Goal: Information Seeking & Learning: Check status

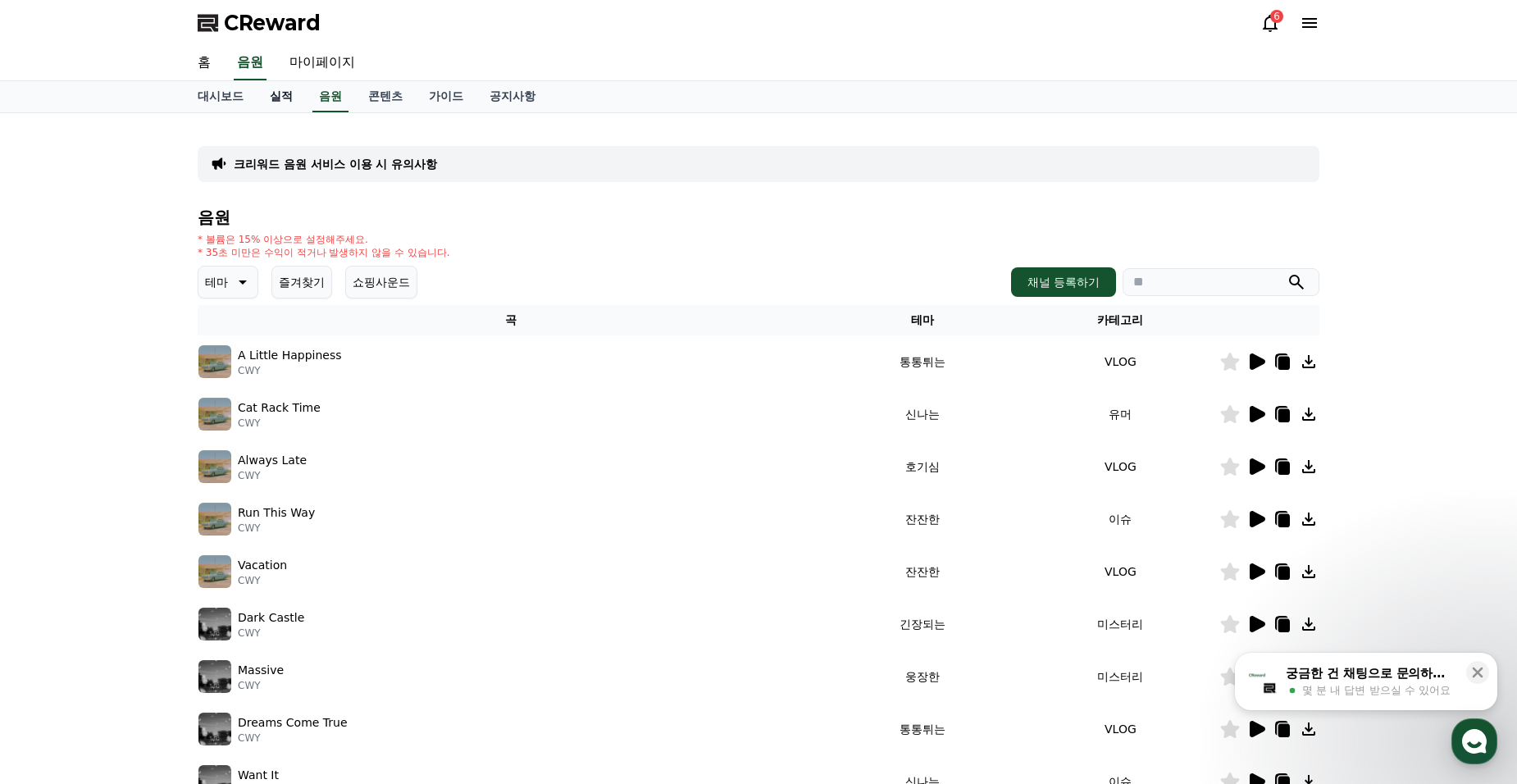
click at [278, 90] on link "실적" at bounding box center [280, 96] width 49 height 31
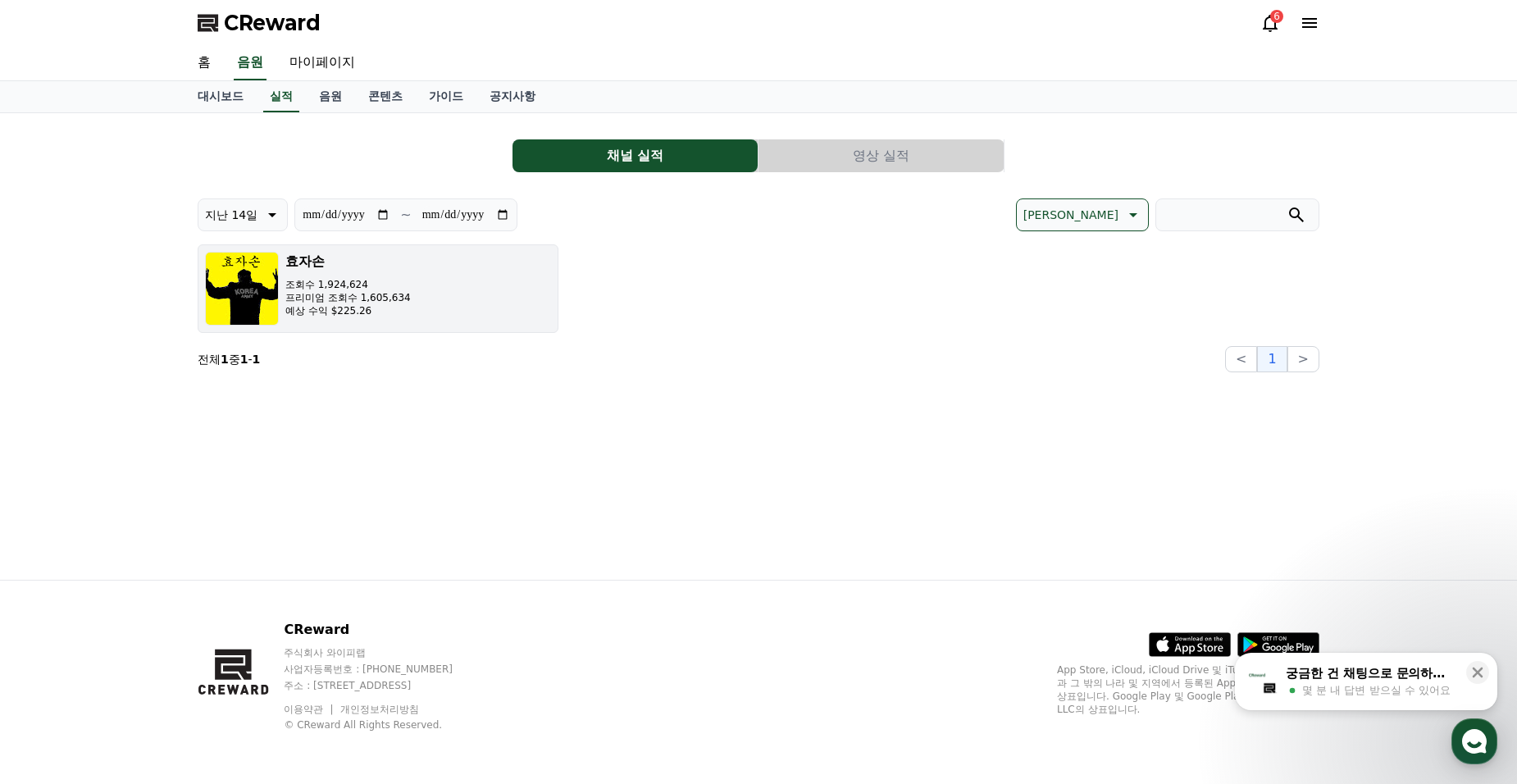
click at [292, 268] on h3 "효자손" at bounding box center [348, 261] width 125 height 19
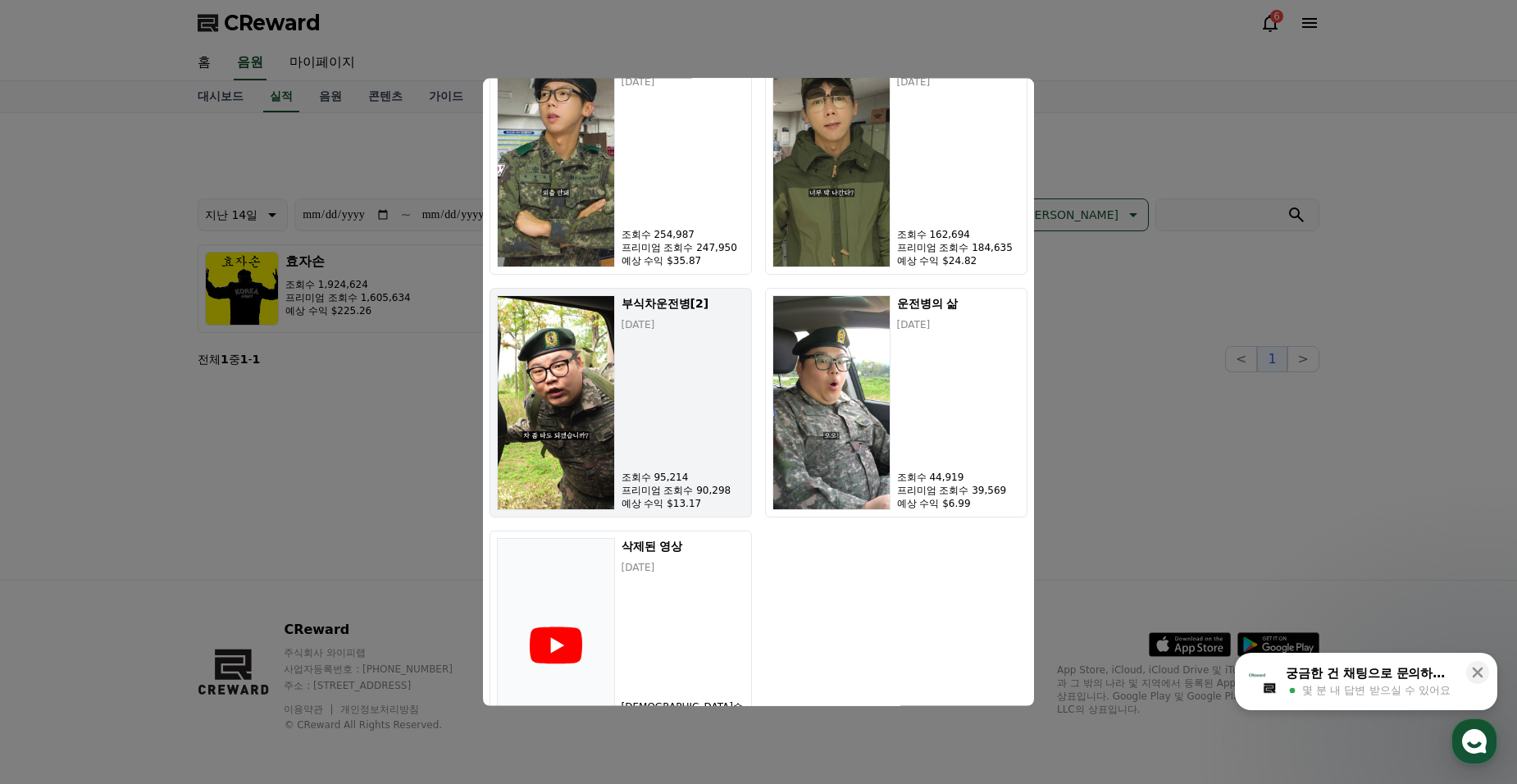
scroll to position [820, 0]
click at [665, 483] on p "프리미엄 조회수 90,298" at bounding box center [683, 489] width 123 height 13
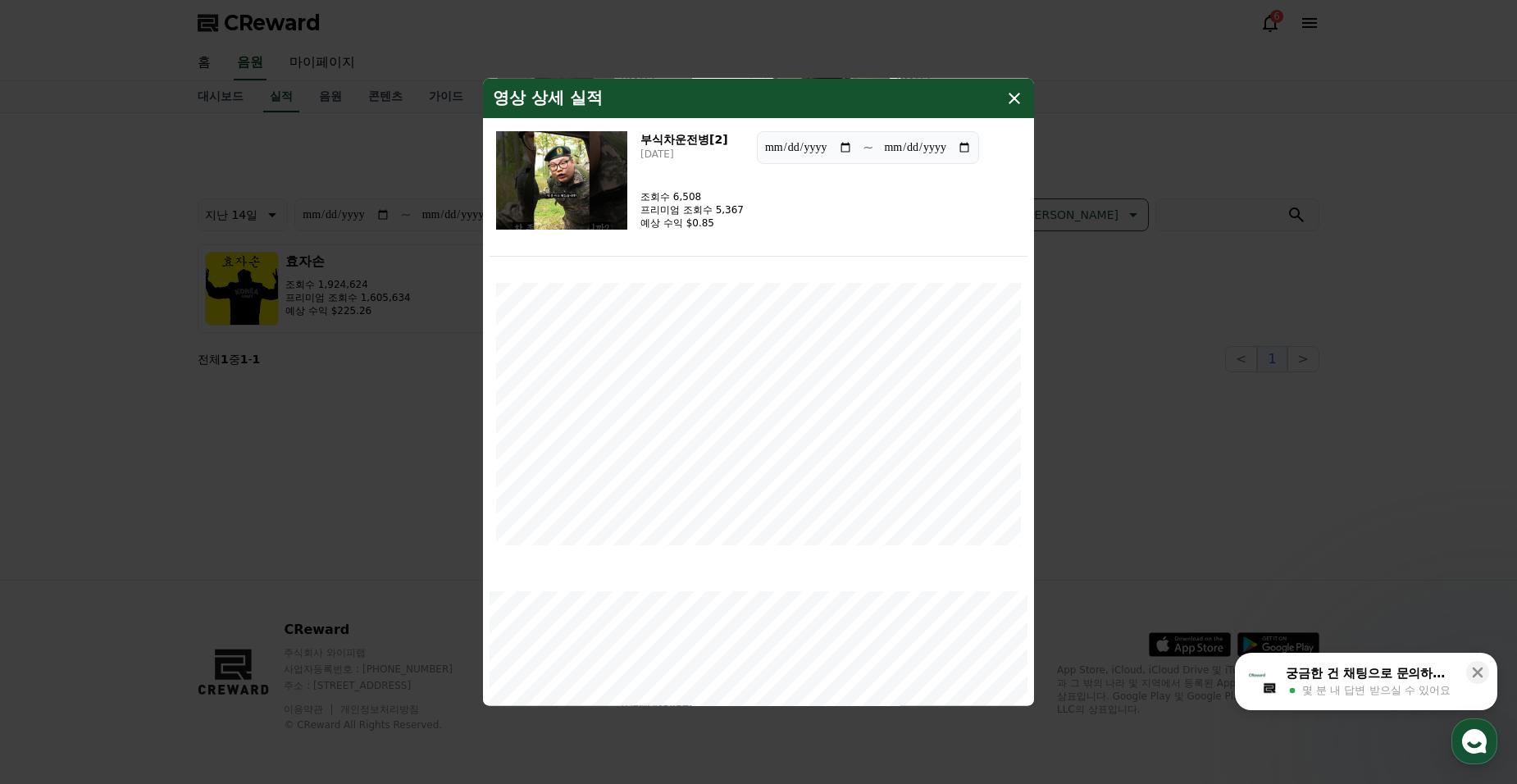
click at [1016, 101] on icon "modal" at bounding box center [1014, 98] width 12 height 12
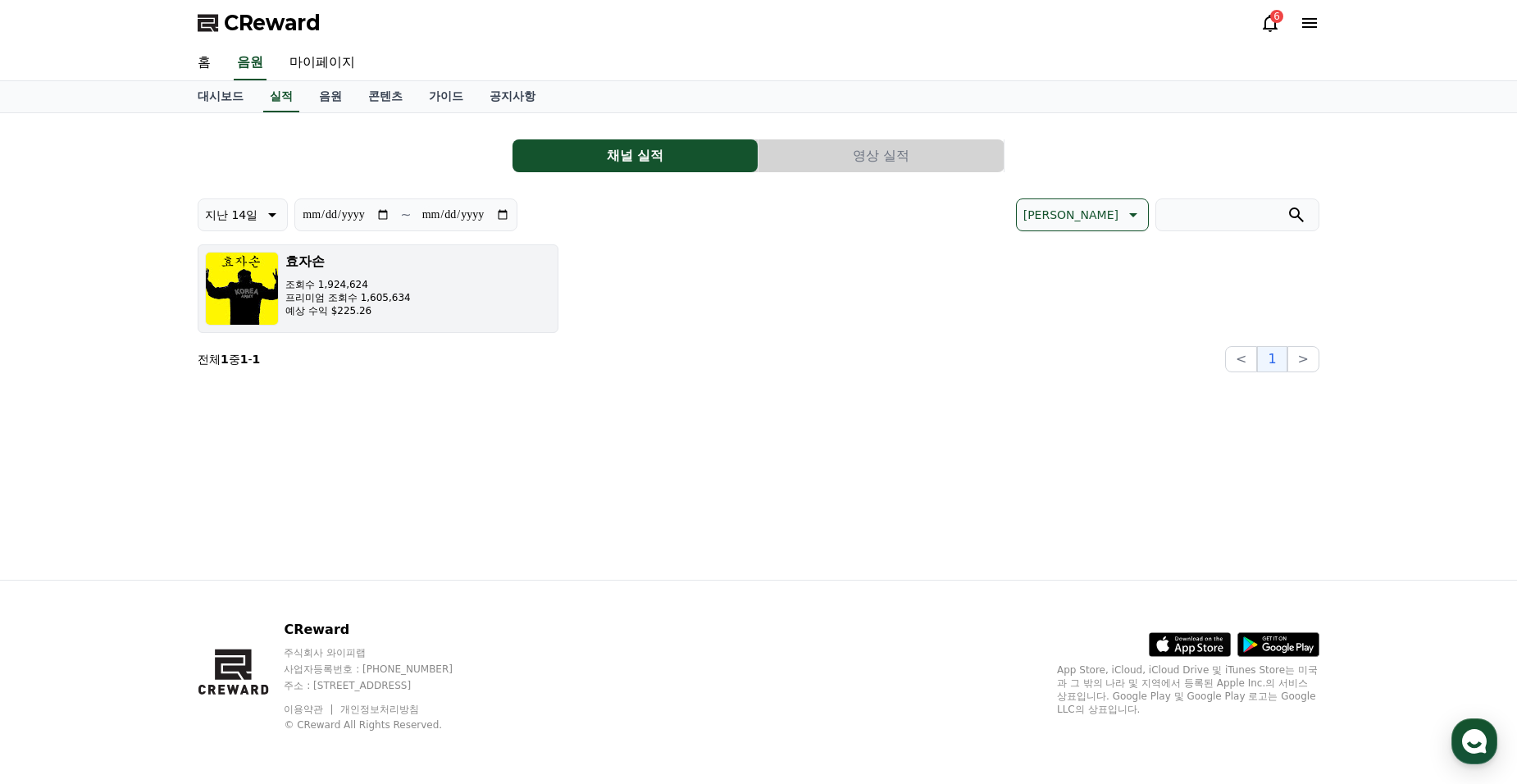
click at [411, 278] on button "효자손 조회수 1,924,624 프리미엄 조회수 1,605,634 예상 수익 $225.26" at bounding box center [378, 289] width 361 height 89
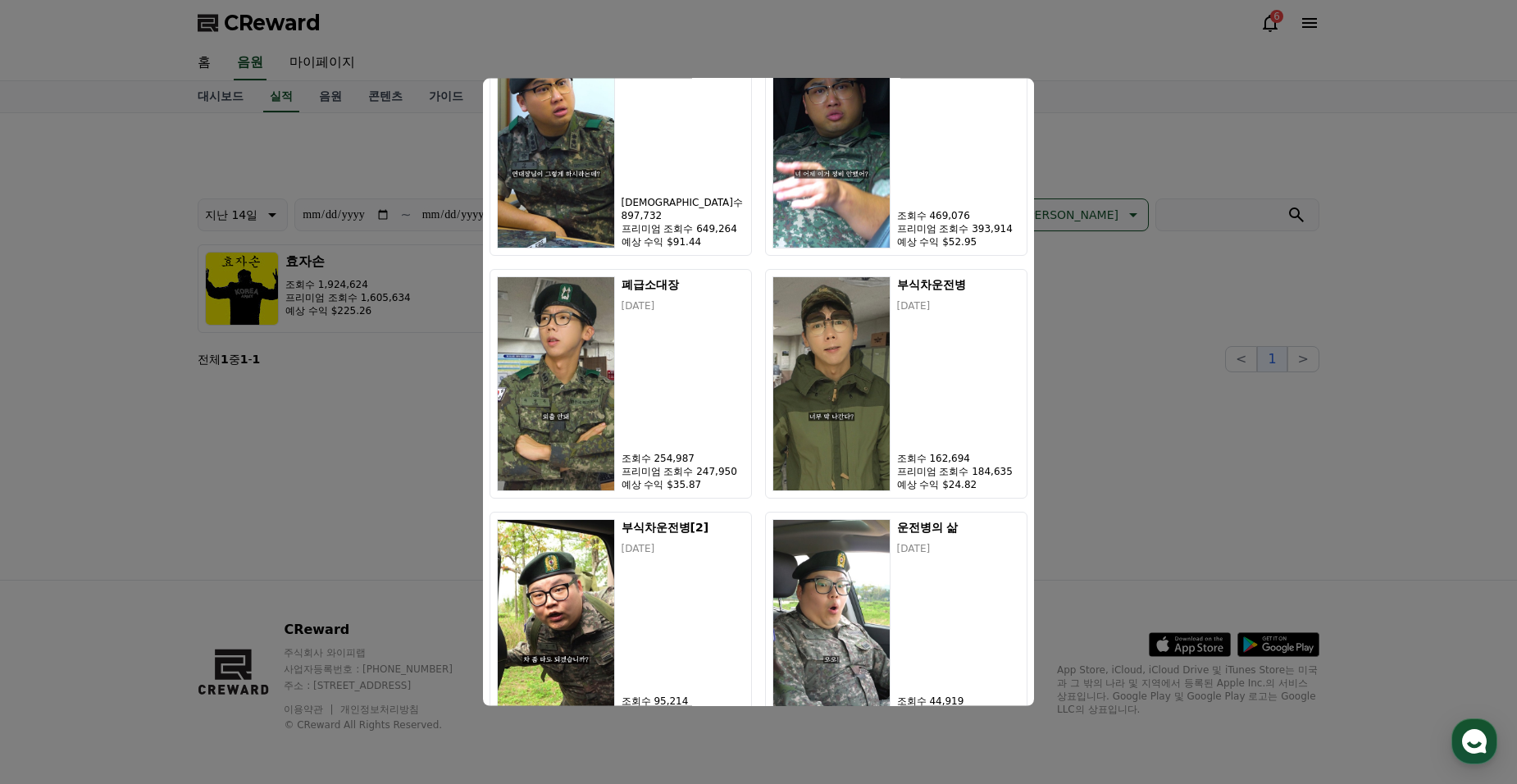
scroll to position [738, 0]
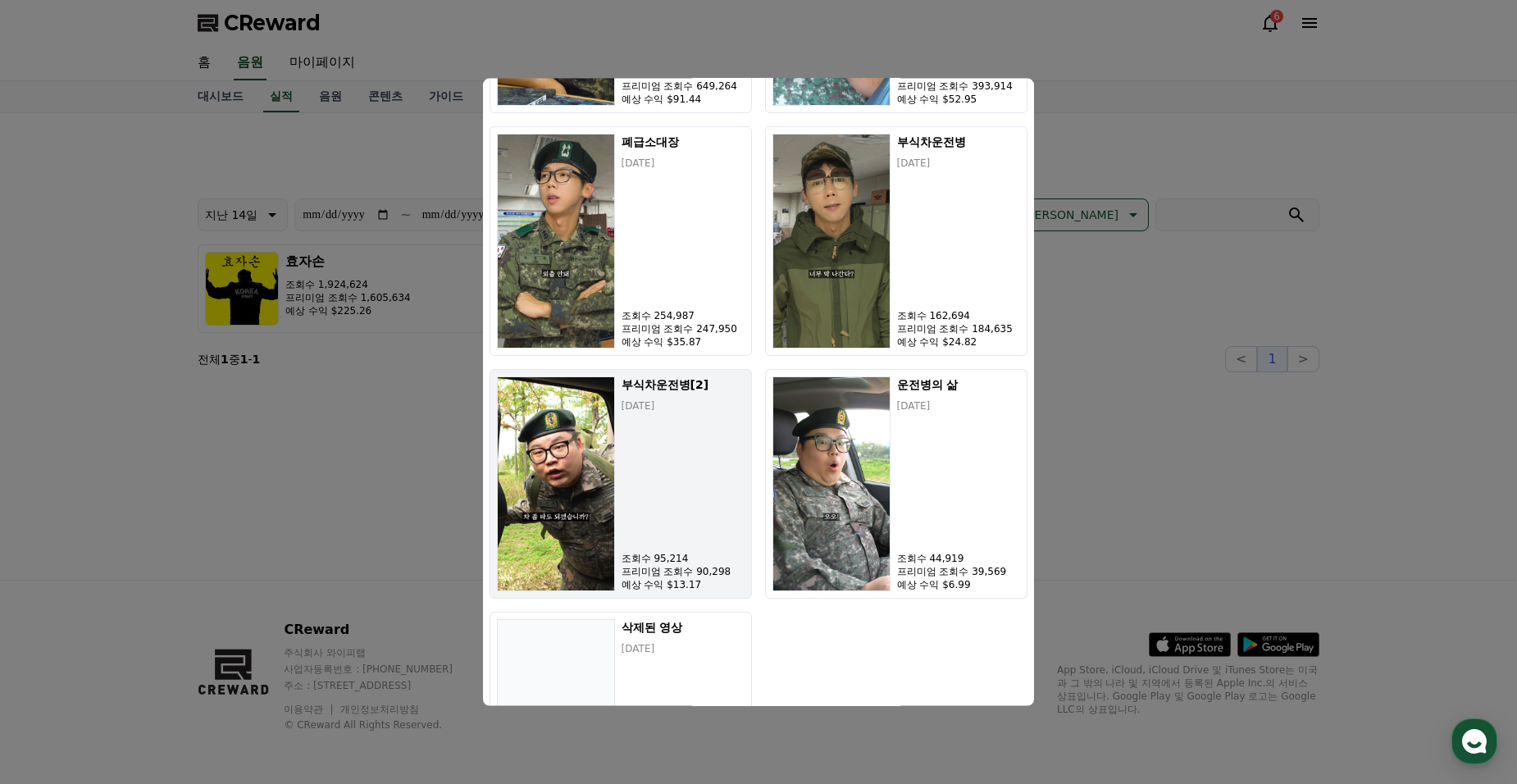
click at [641, 493] on div "부식차운전병[2] [DATE] 조회수 95,214 프리미엄 조회수 90,298 예상 수익 $13.17" at bounding box center [683, 483] width 123 height 215
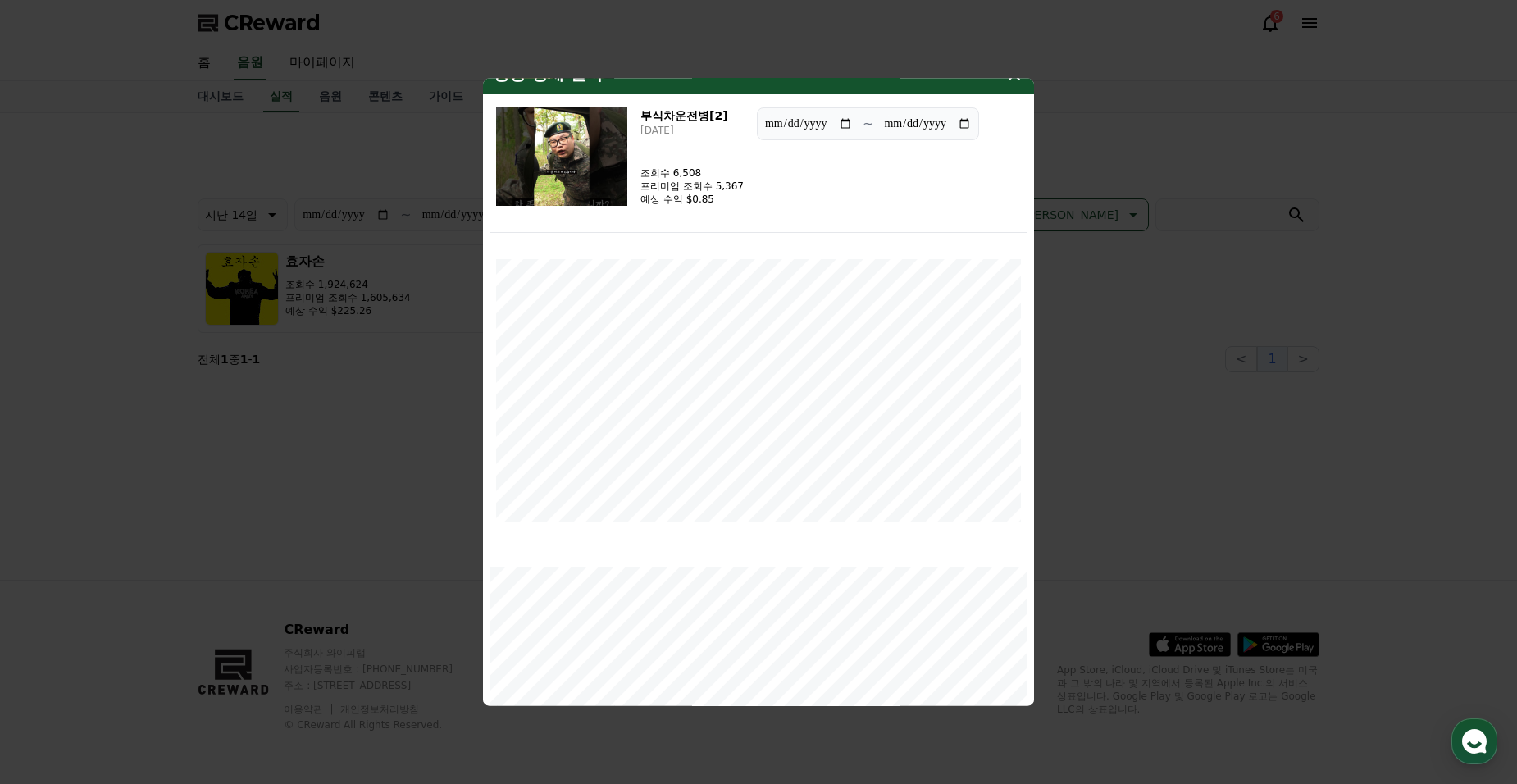
scroll to position [0, 0]
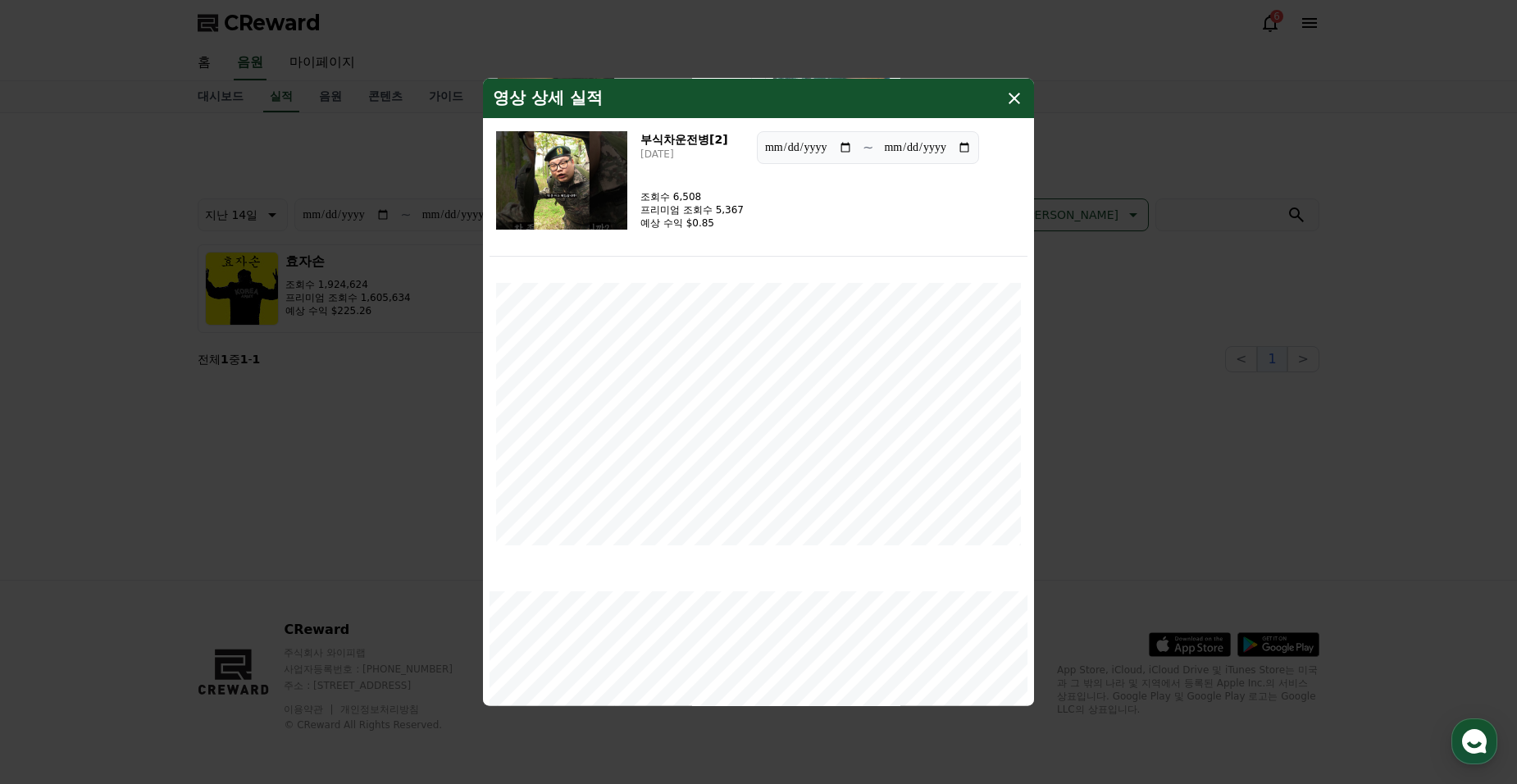
click at [1019, 96] on icon "modal" at bounding box center [1014, 98] width 19 height 19
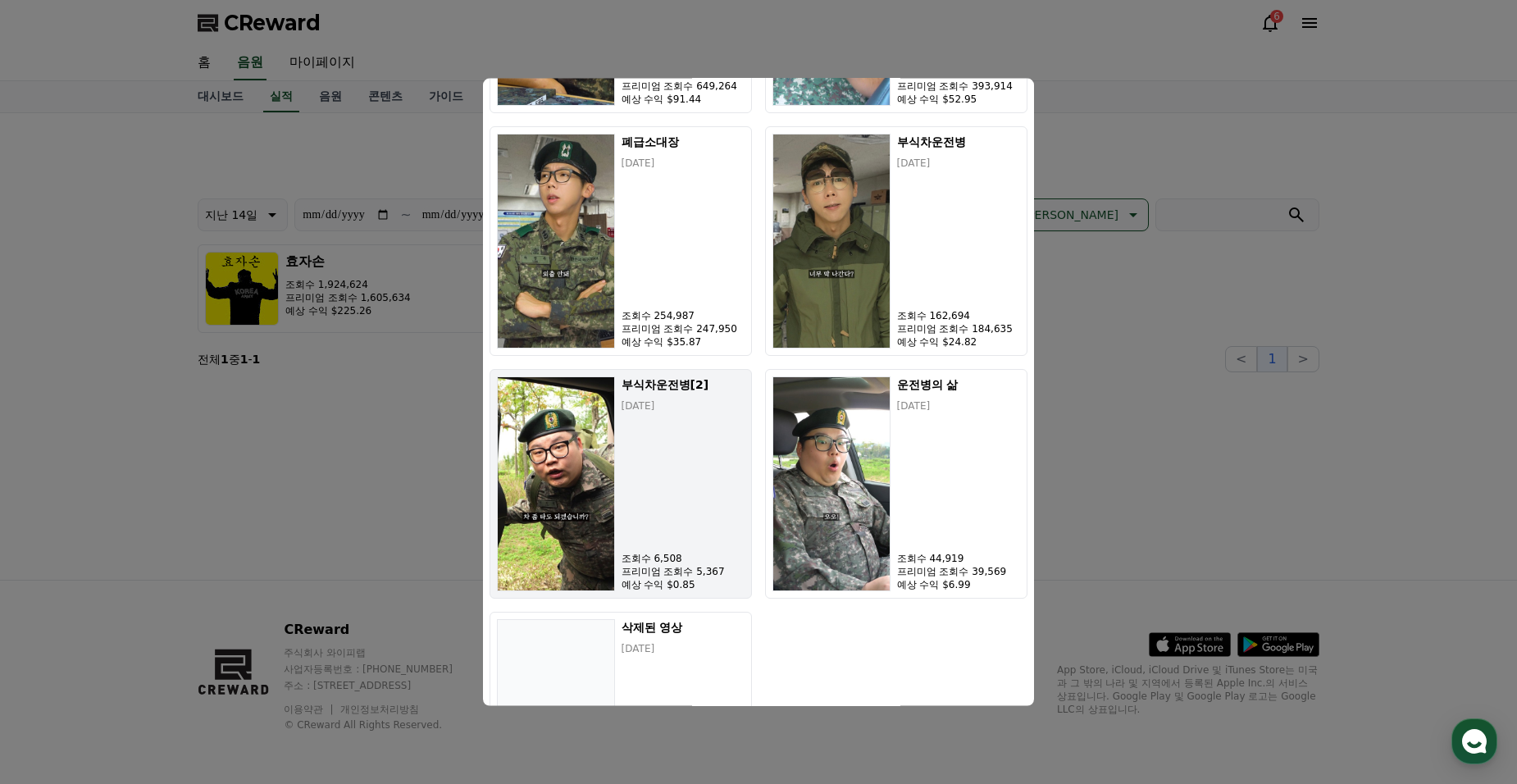
click at [683, 494] on div "부식차운전병[2] 2025-10-03 조회수 6,508 프리미엄 조회수 5,367 예상 수익 $0.85" at bounding box center [683, 483] width 123 height 215
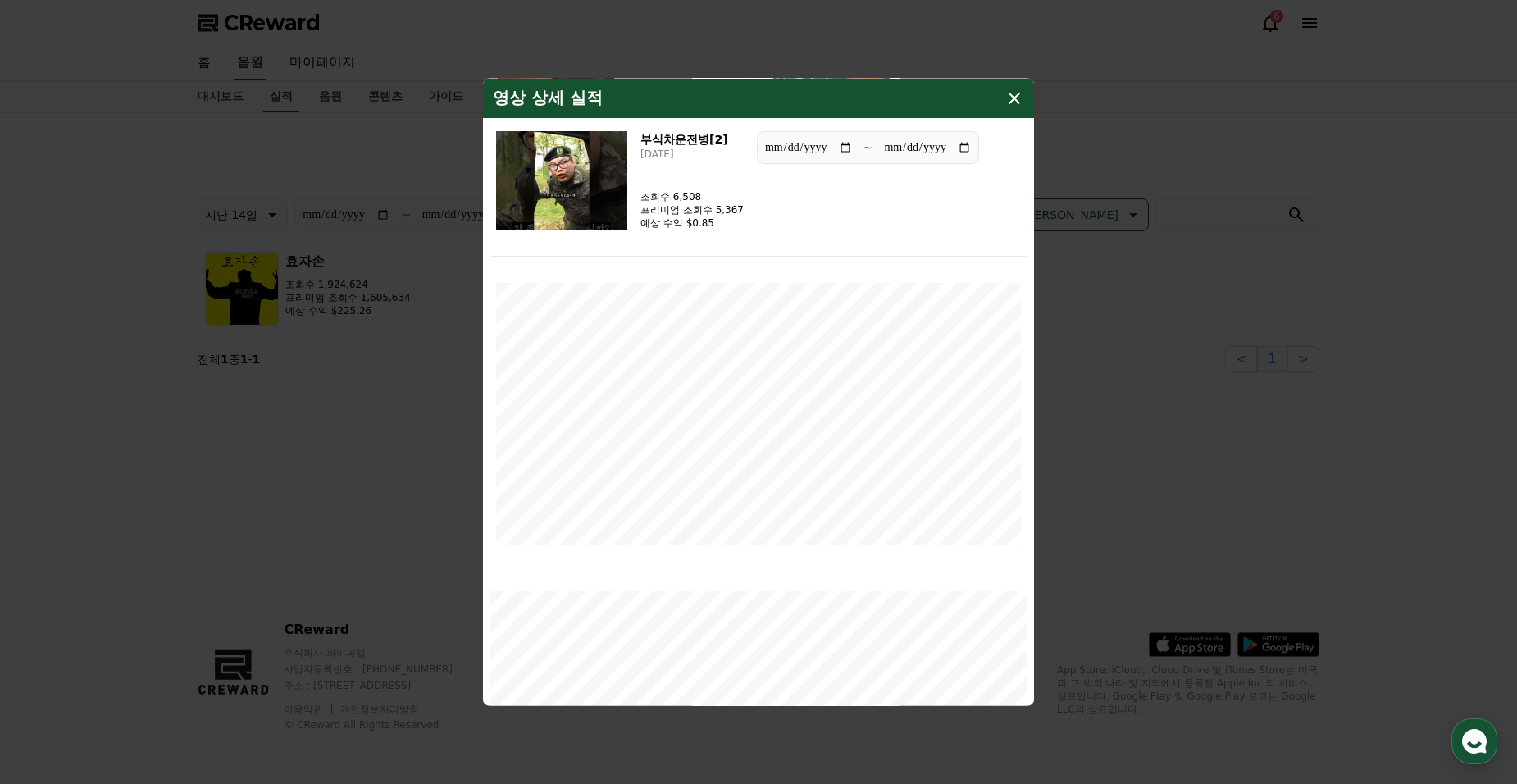
click at [1008, 99] on icon "modal" at bounding box center [1014, 98] width 19 height 19
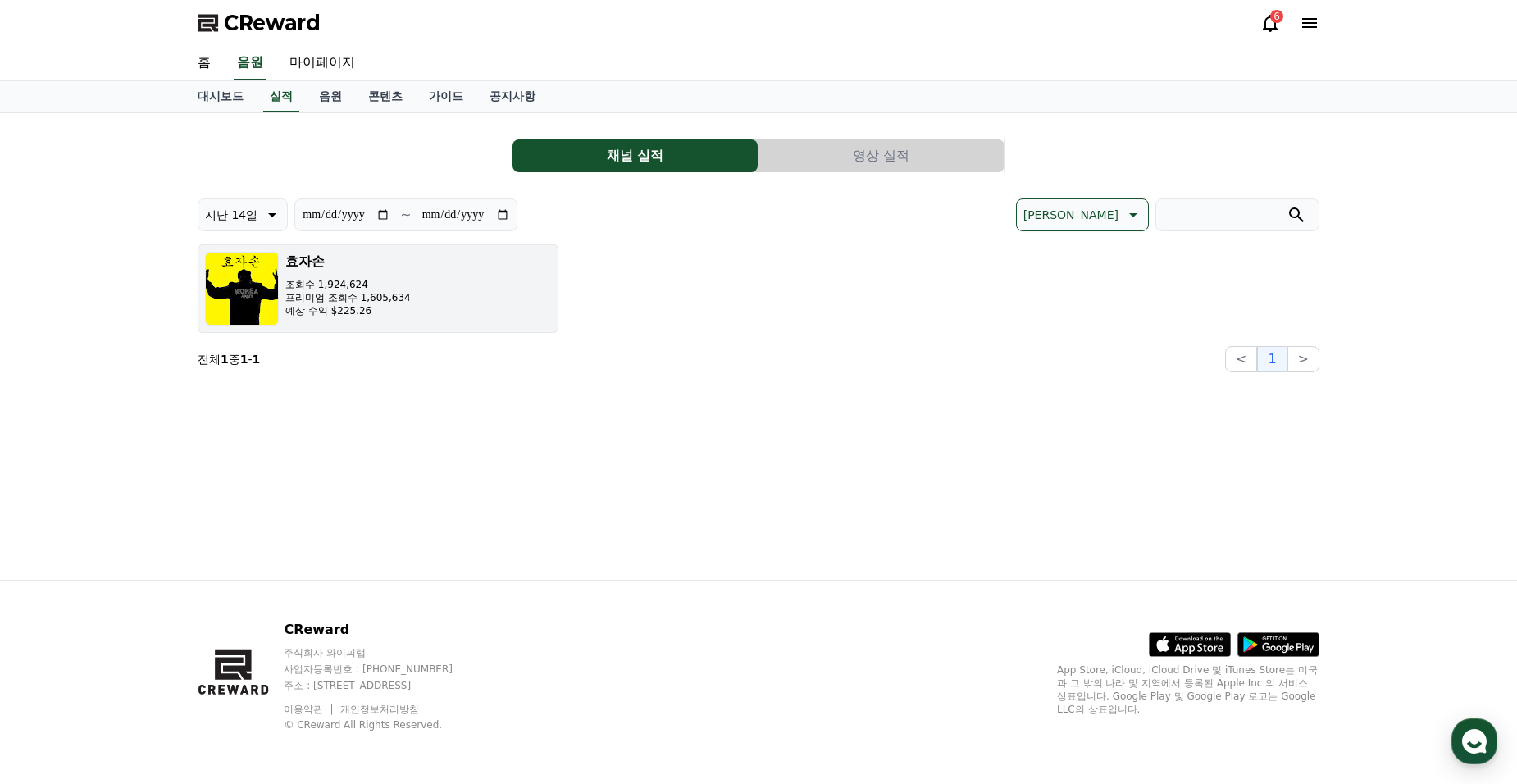
click at [432, 283] on button "효자손 조회수 1,924,624 프리미엄 조회수 1,605,634 예상 수익 $225.26" at bounding box center [378, 289] width 361 height 89
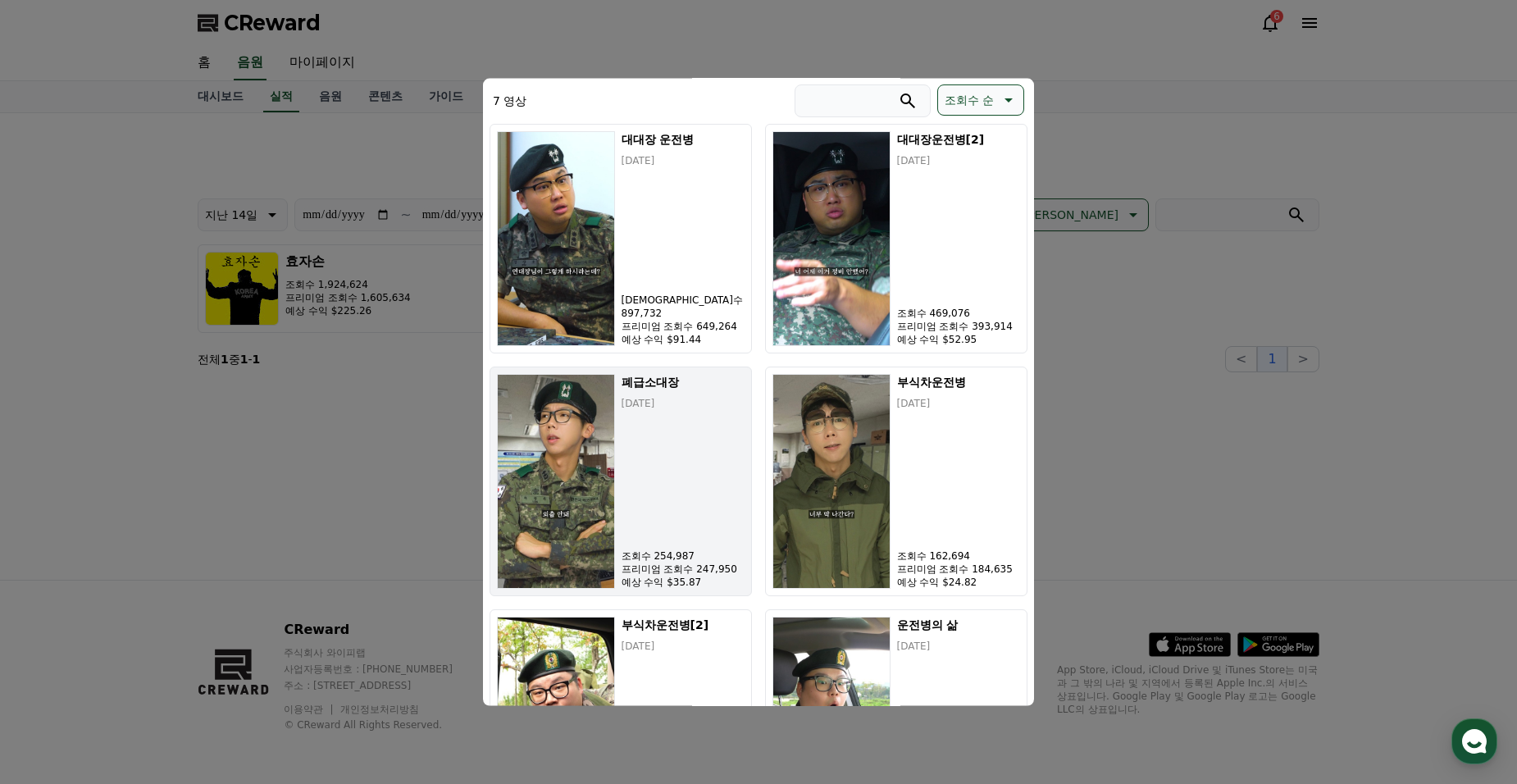
scroll to position [492, 0]
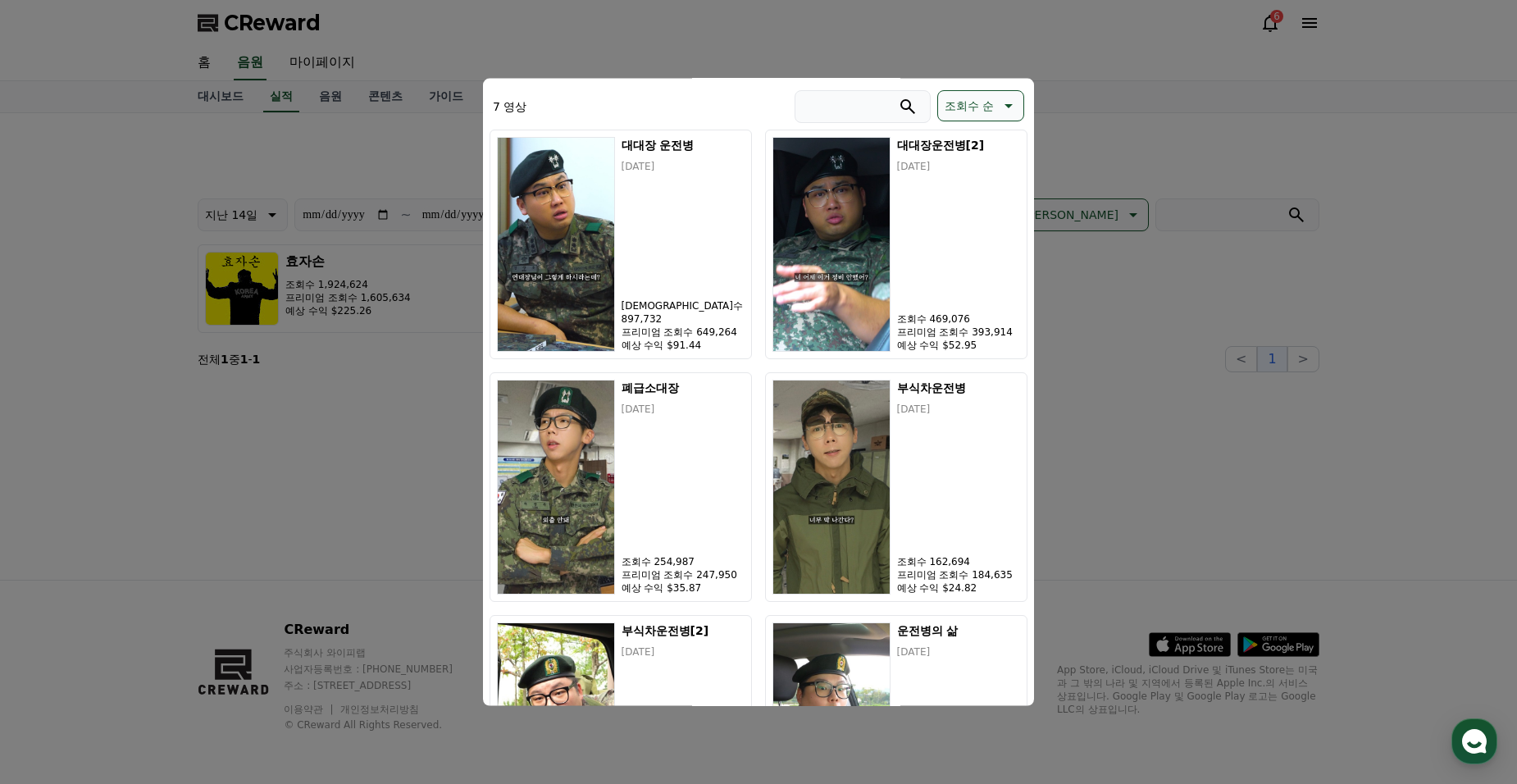
click at [1202, 449] on button "close modal" at bounding box center [758, 392] width 1517 height 784
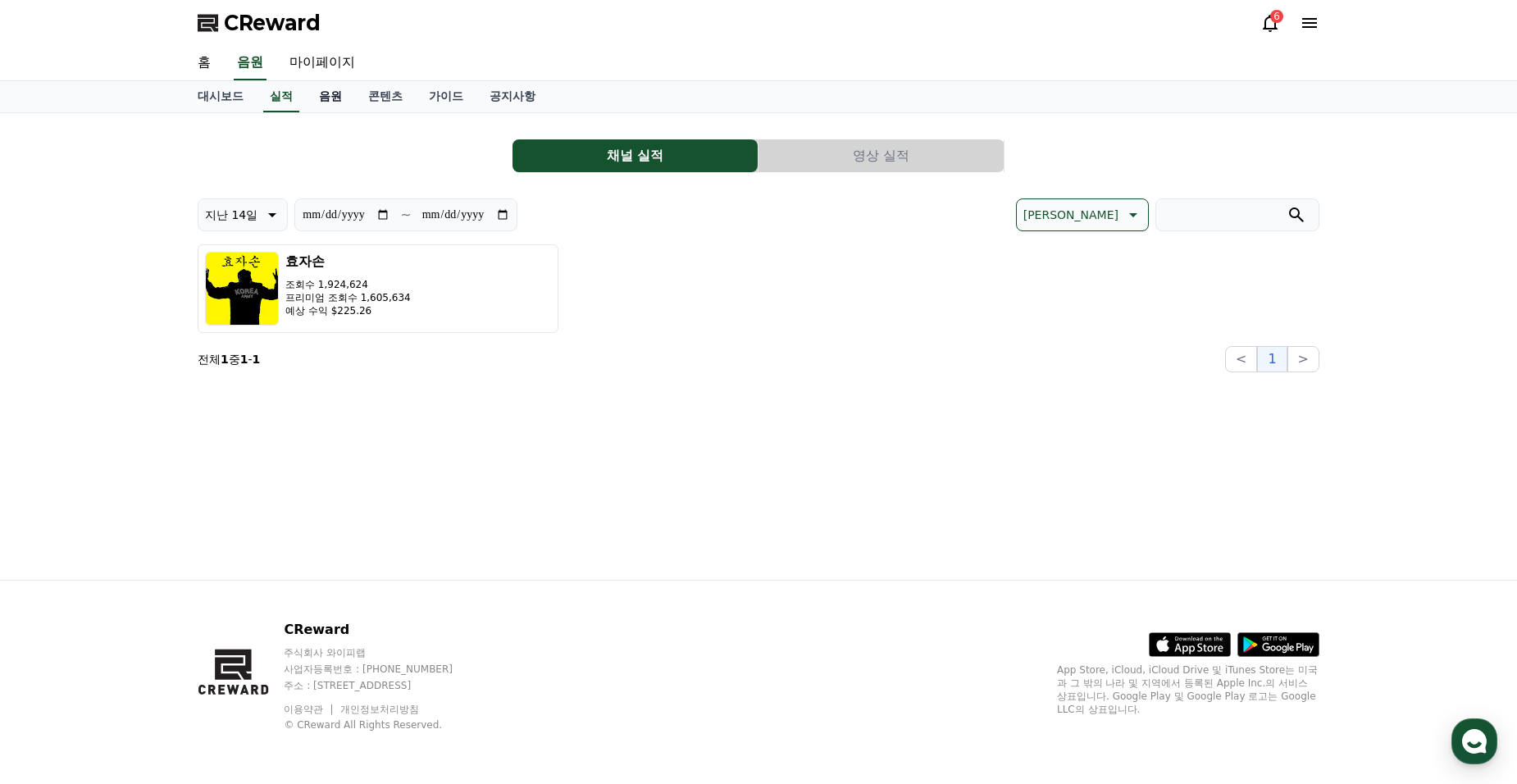
click at [323, 102] on link "음원" at bounding box center [330, 96] width 49 height 31
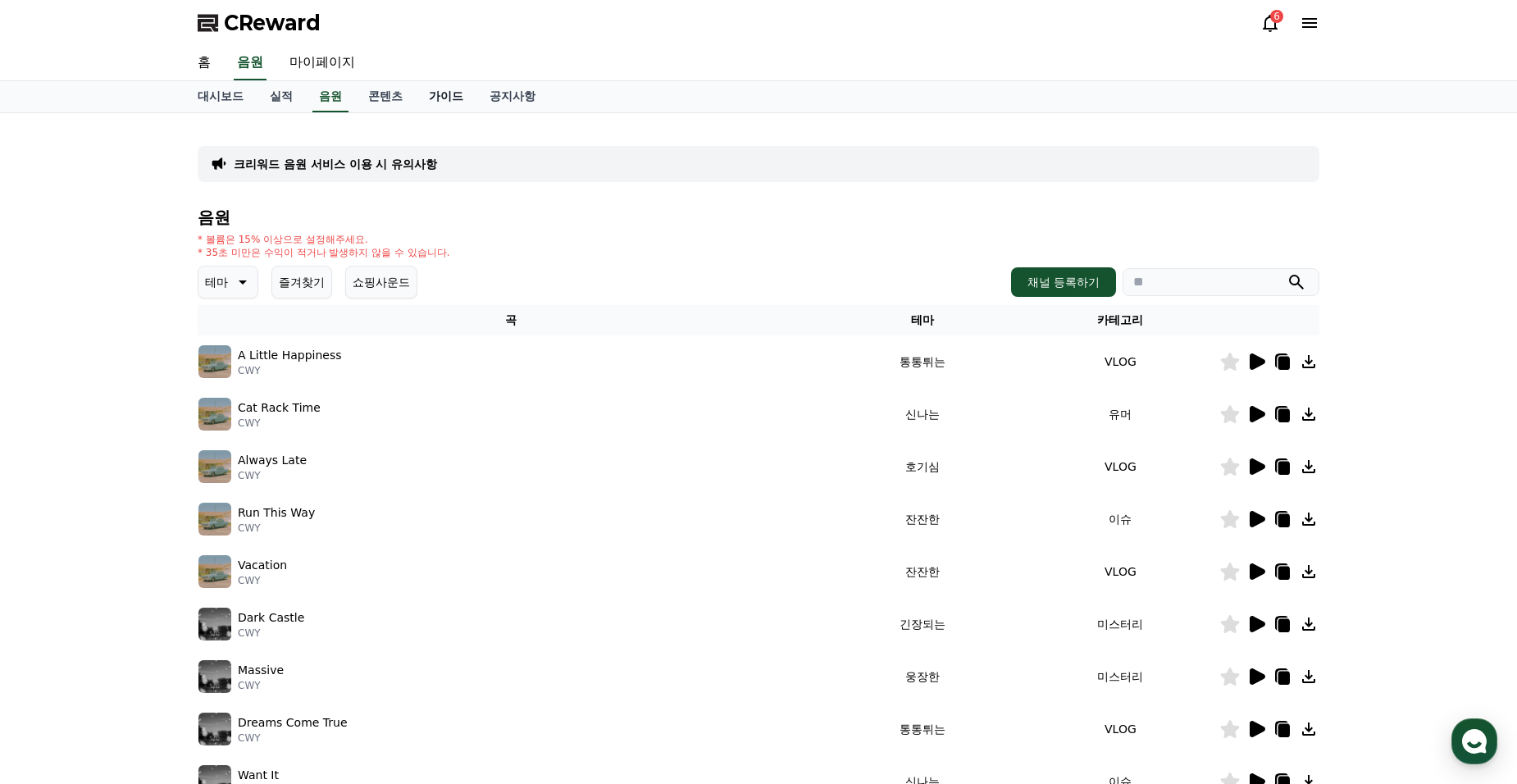
click at [438, 101] on link "가이드" at bounding box center [446, 96] width 61 height 31
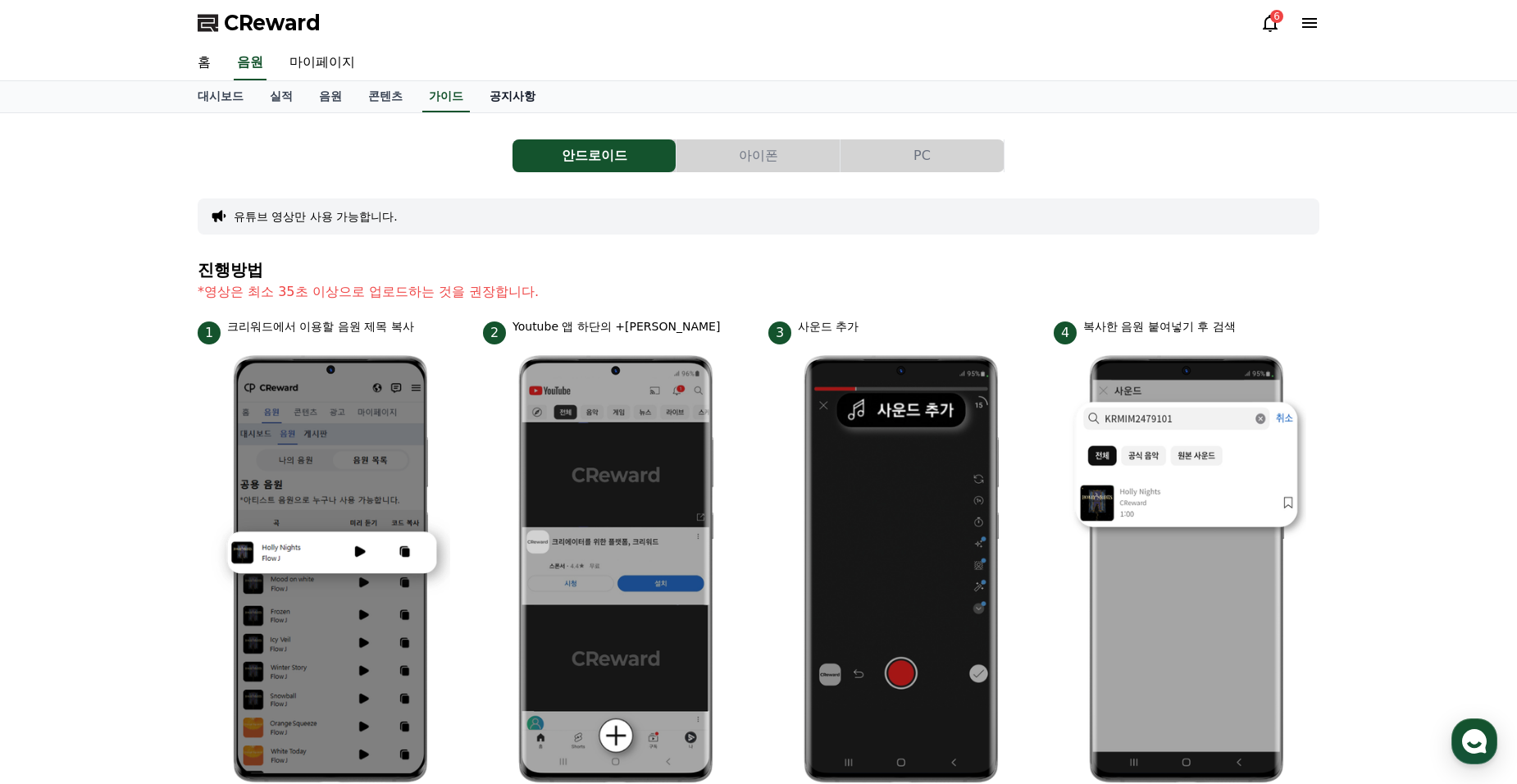
click at [500, 95] on link "공지사항" at bounding box center [512, 96] width 72 height 31
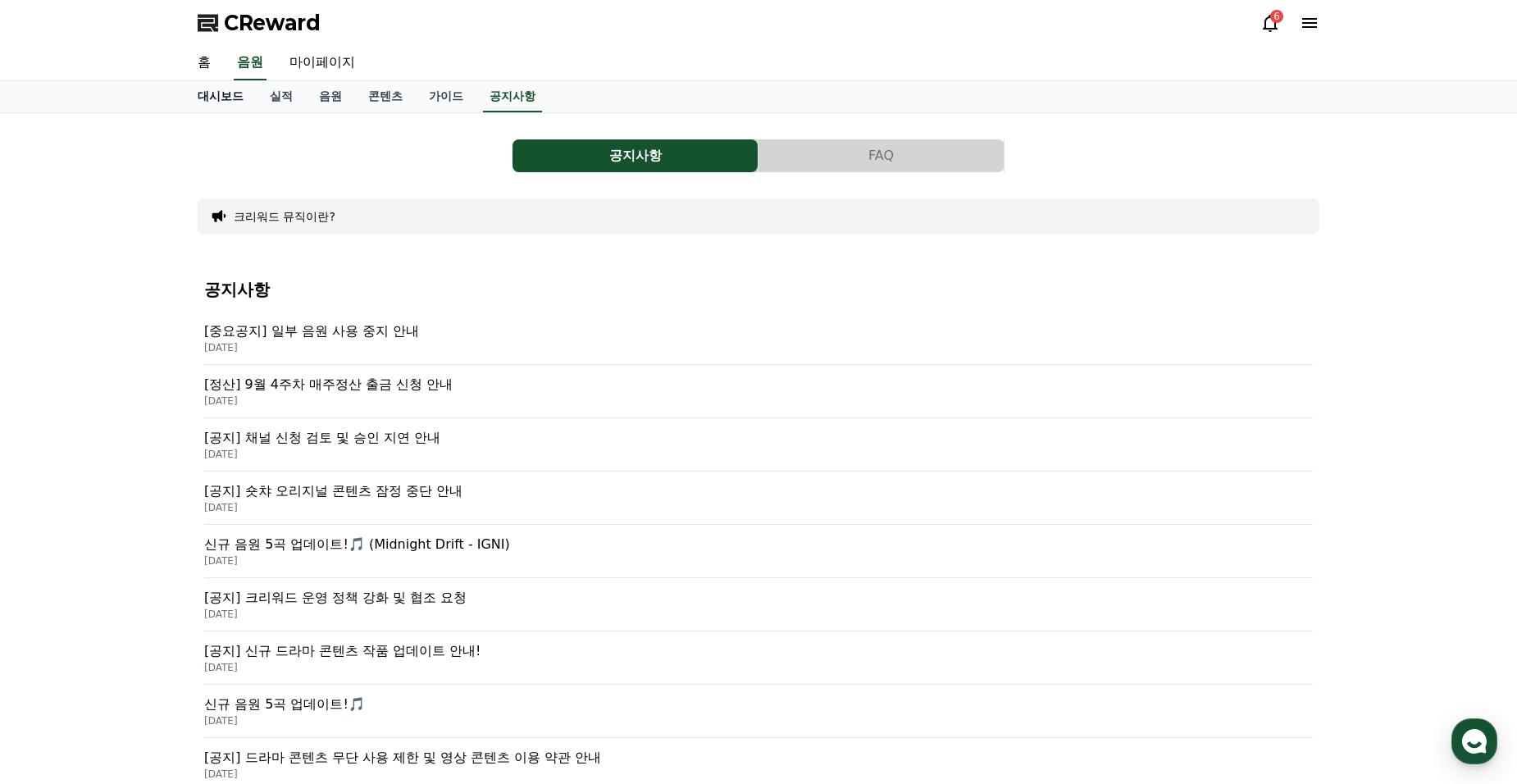
click at [234, 96] on link "대시보드" at bounding box center [221, 96] width 72 height 31
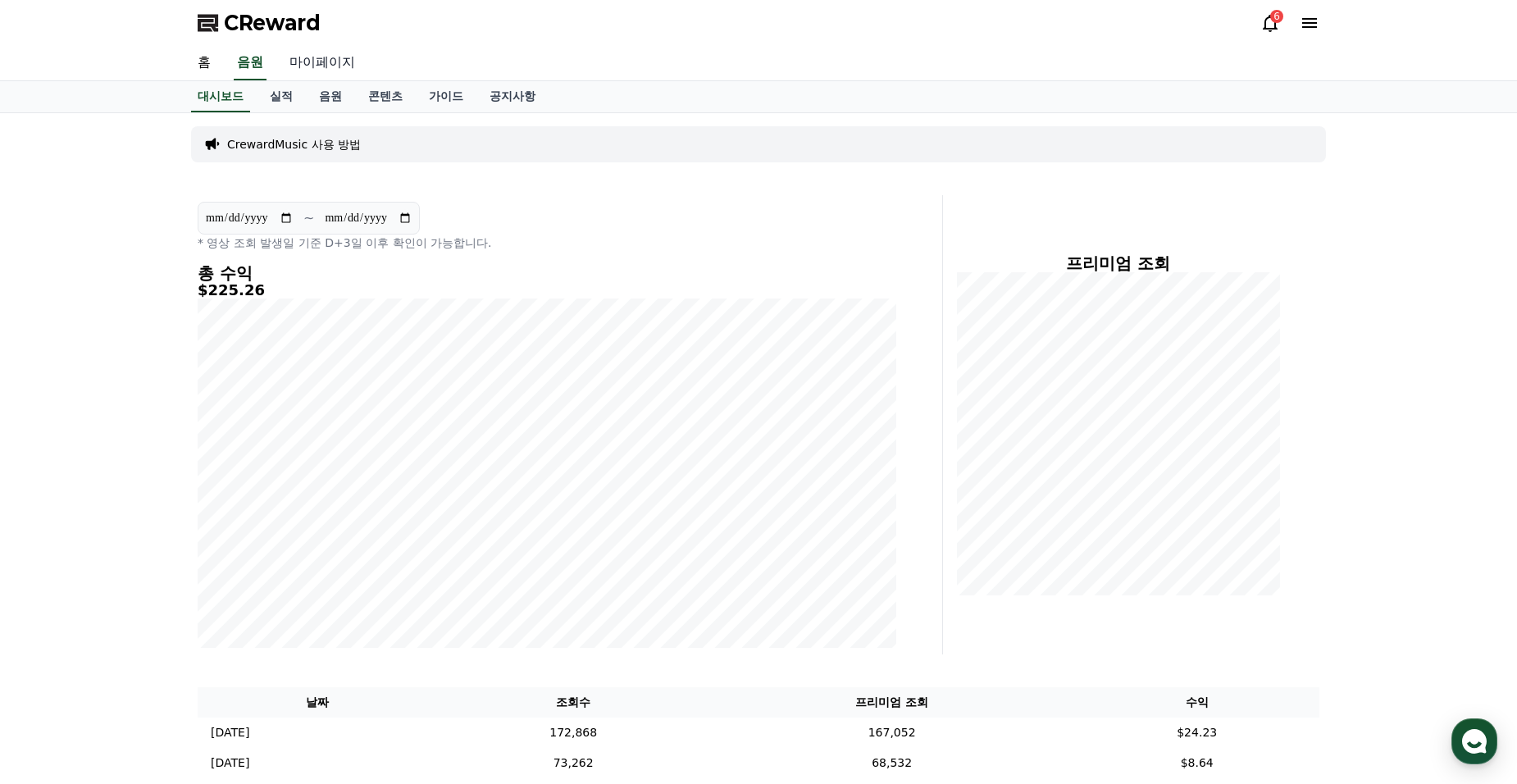
click at [338, 59] on link "마이페이지" at bounding box center [322, 64] width 92 height 35
select select "**********"
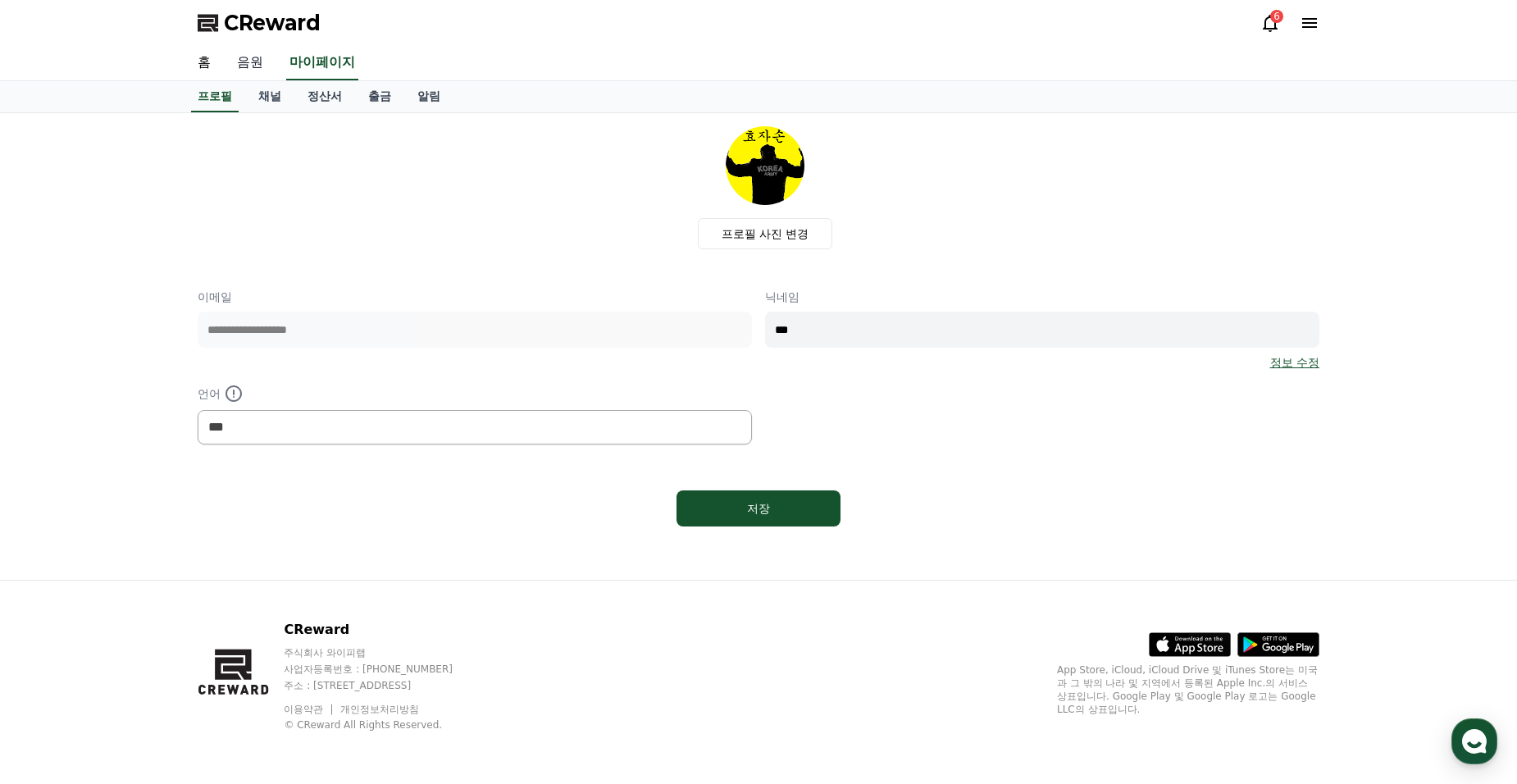
click at [249, 64] on link "음원" at bounding box center [249, 64] width 52 height 35
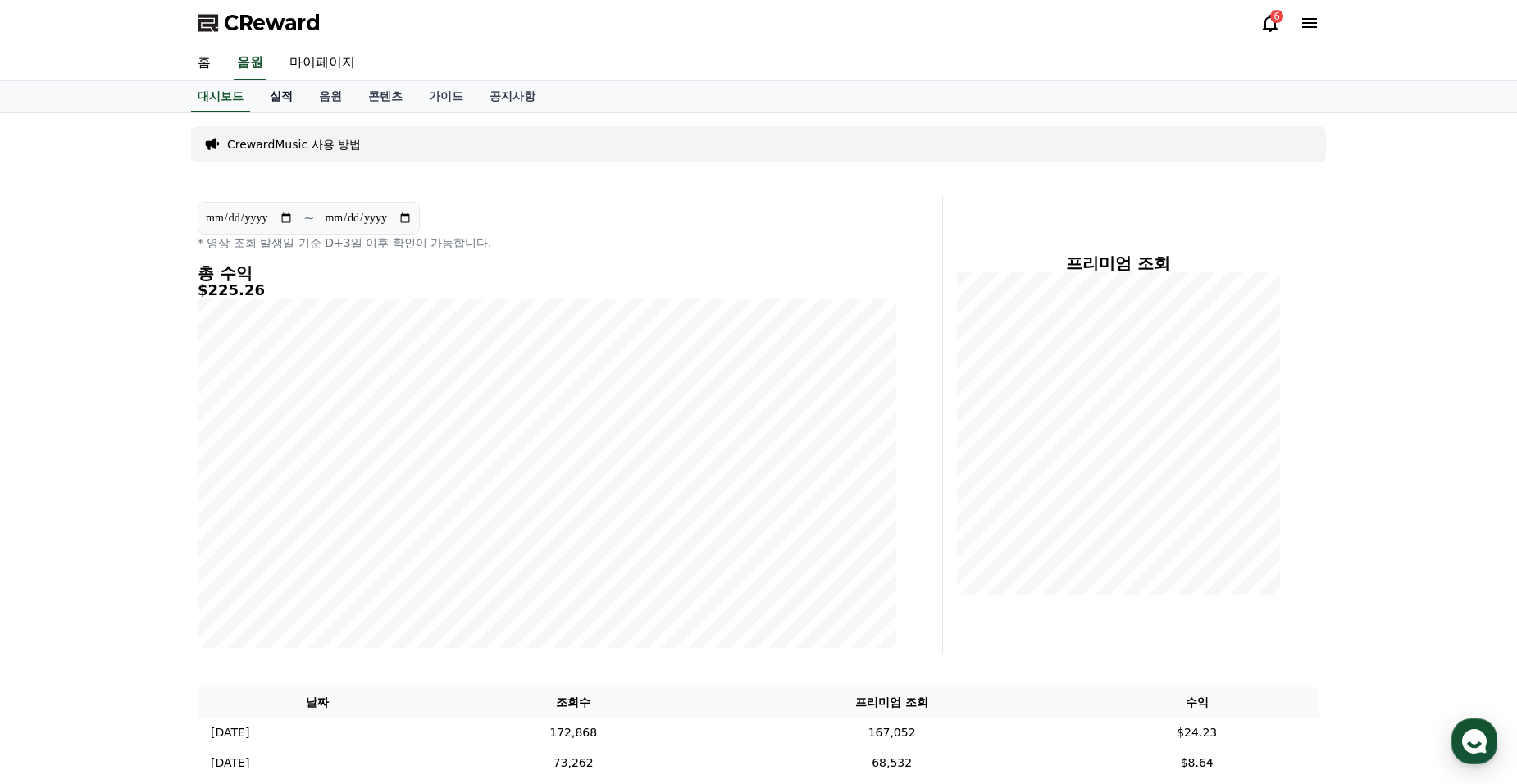
click at [275, 97] on link "실적" at bounding box center [280, 96] width 49 height 31
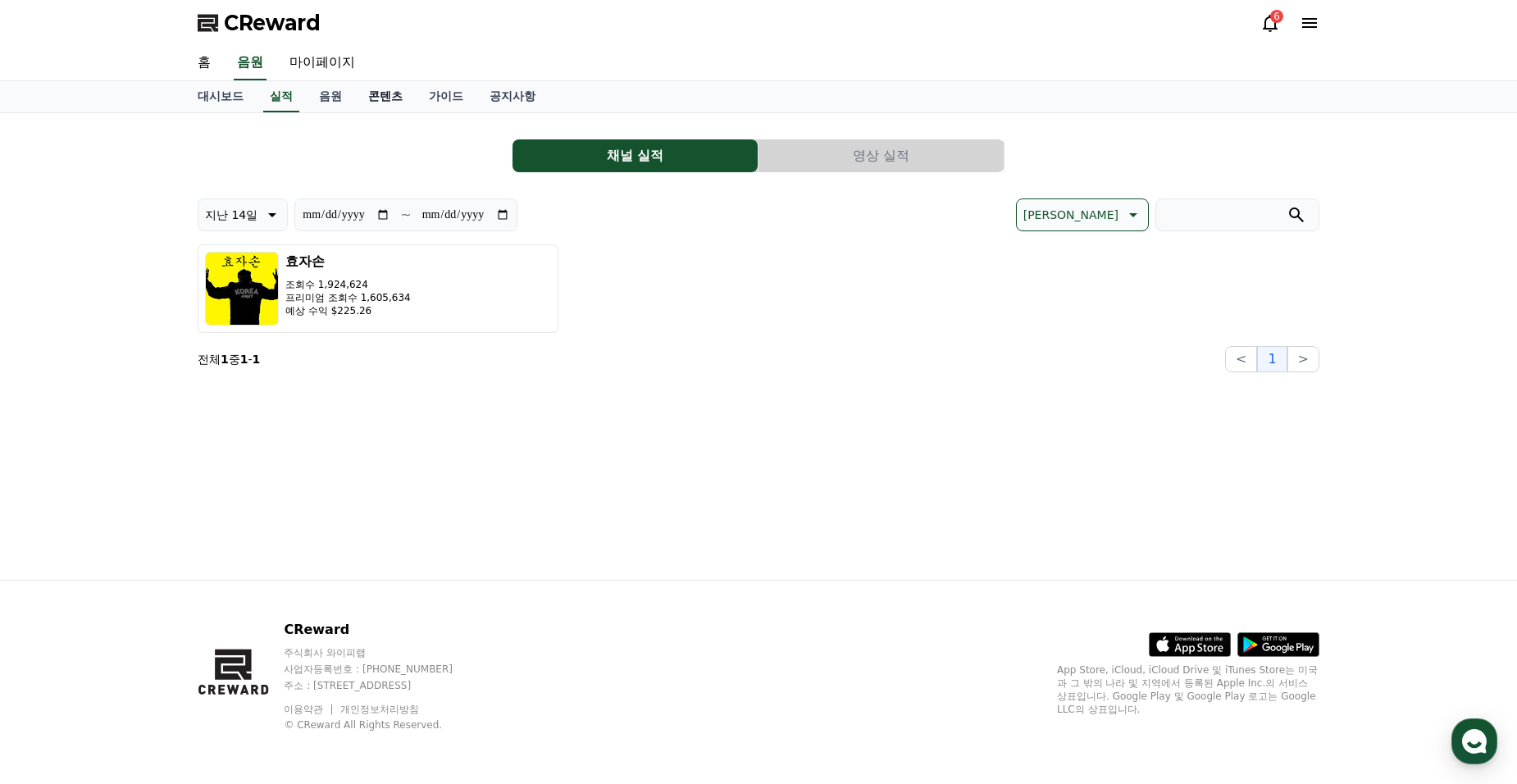
click at [381, 93] on link "콘텐츠" at bounding box center [385, 96] width 61 height 31
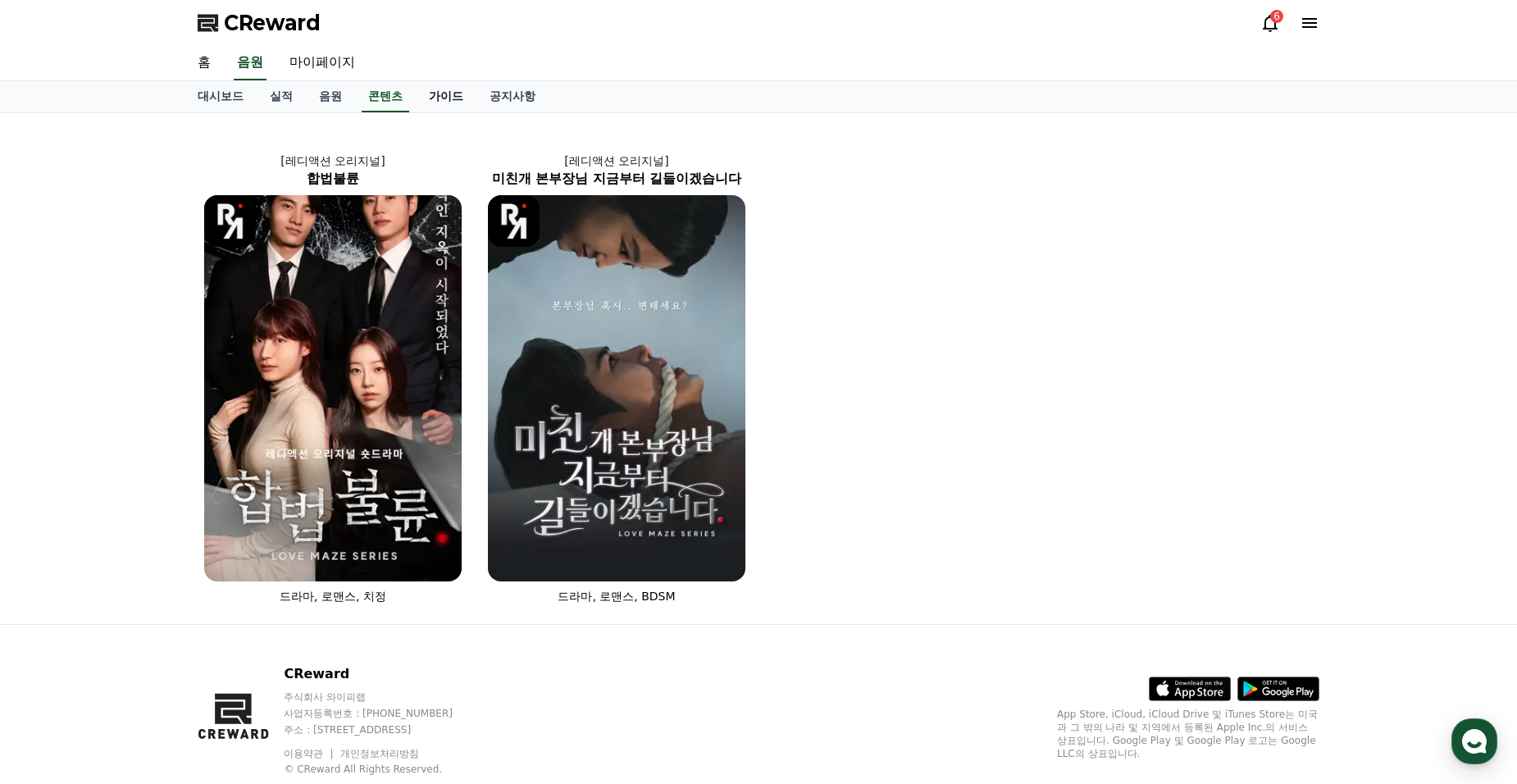
click at [466, 90] on link "가이드" at bounding box center [446, 96] width 61 height 31
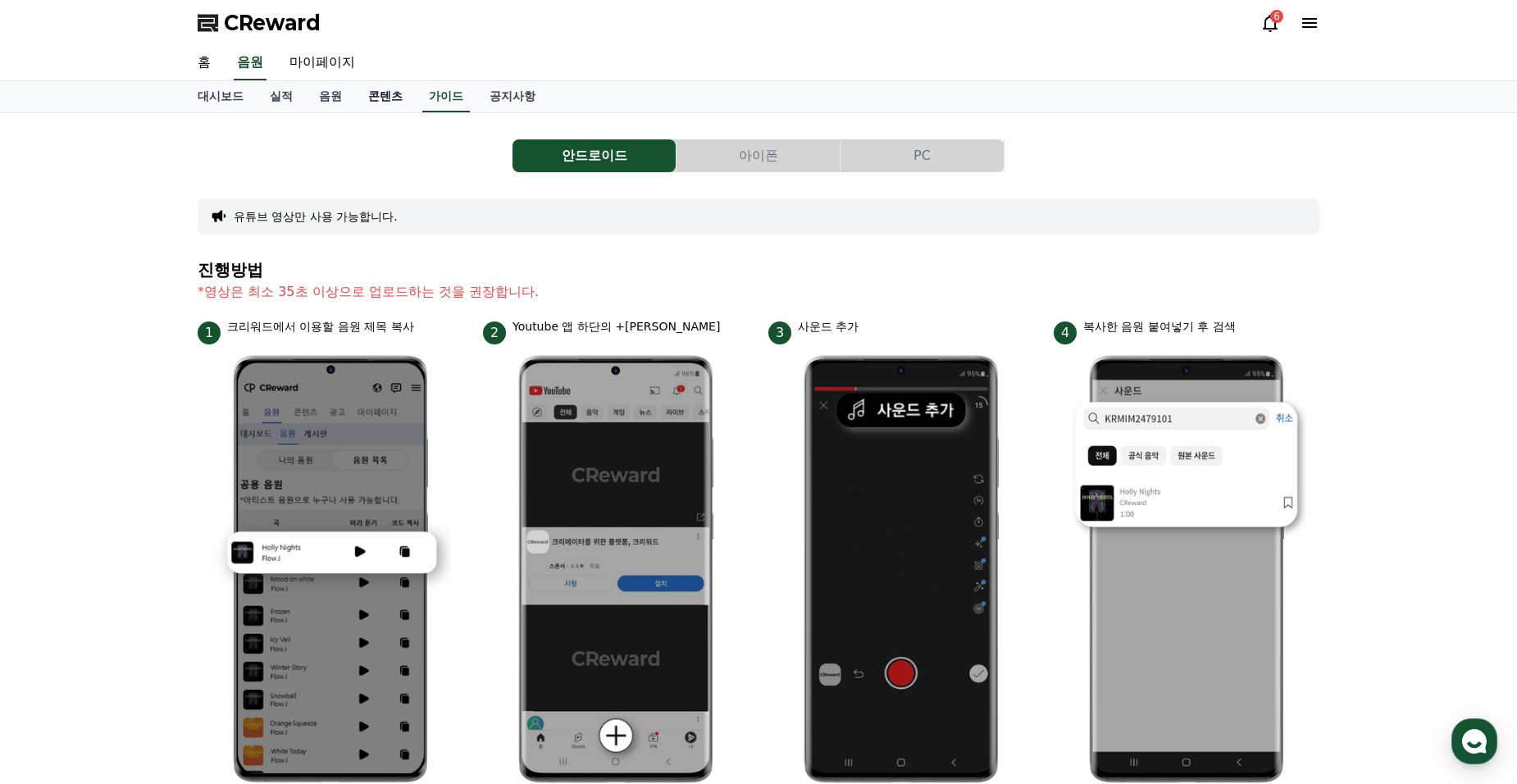
click at [355, 90] on link "콘텐츠" at bounding box center [385, 96] width 61 height 31
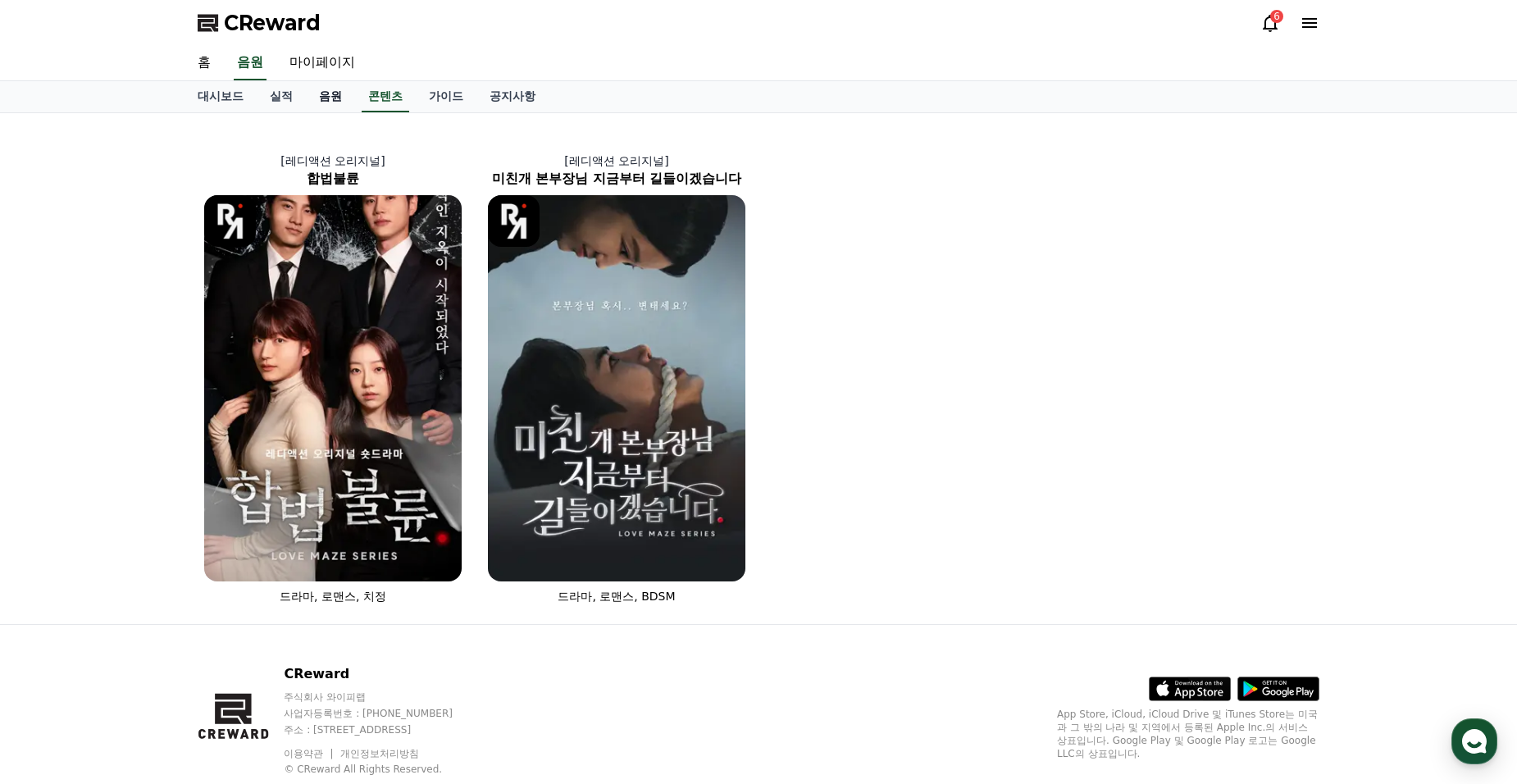
click at [329, 96] on link "음원" at bounding box center [330, 96] width 49 height 31
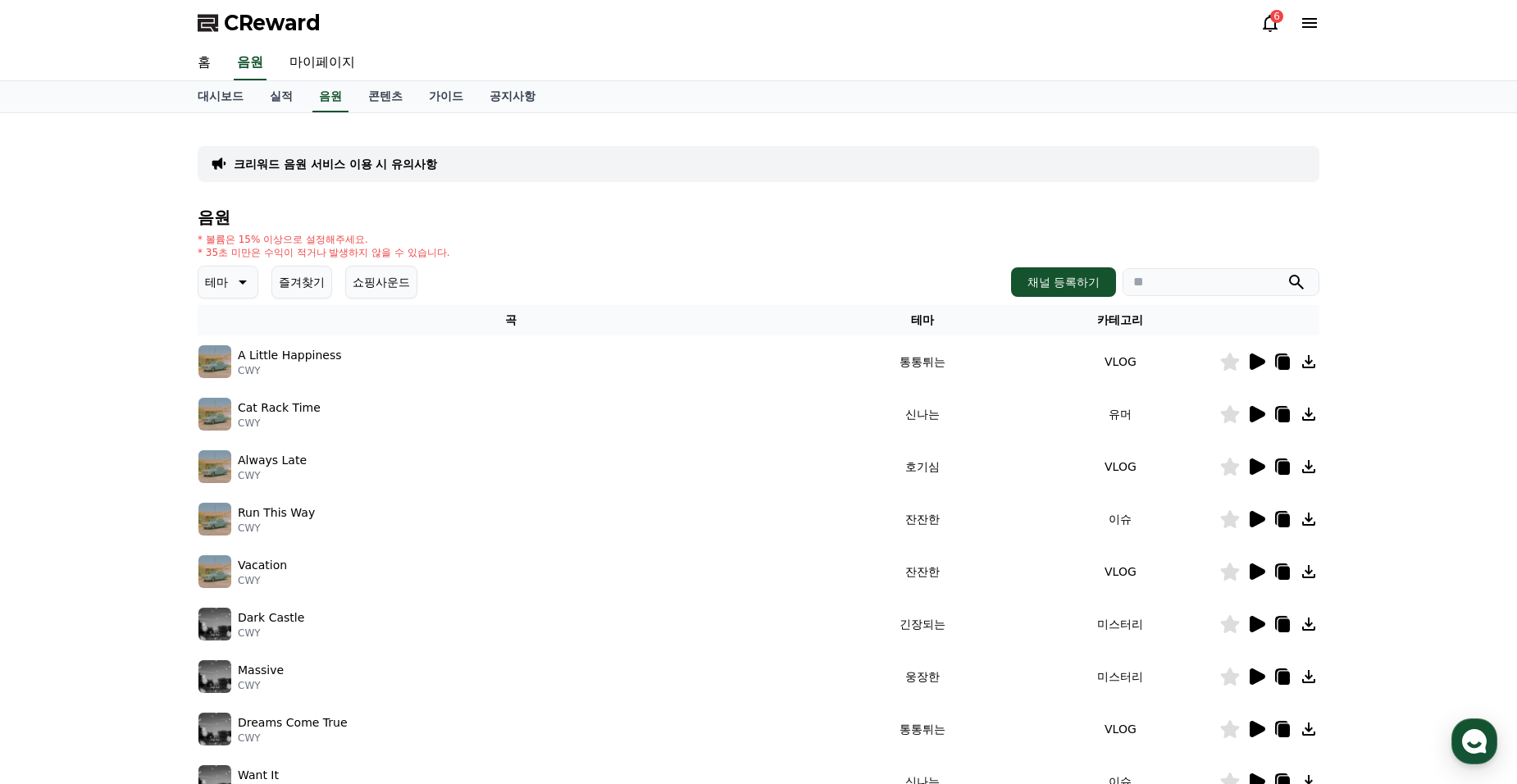
click at [1261, 464] on icon at bounding box center [1257, 466] width 15 height 16
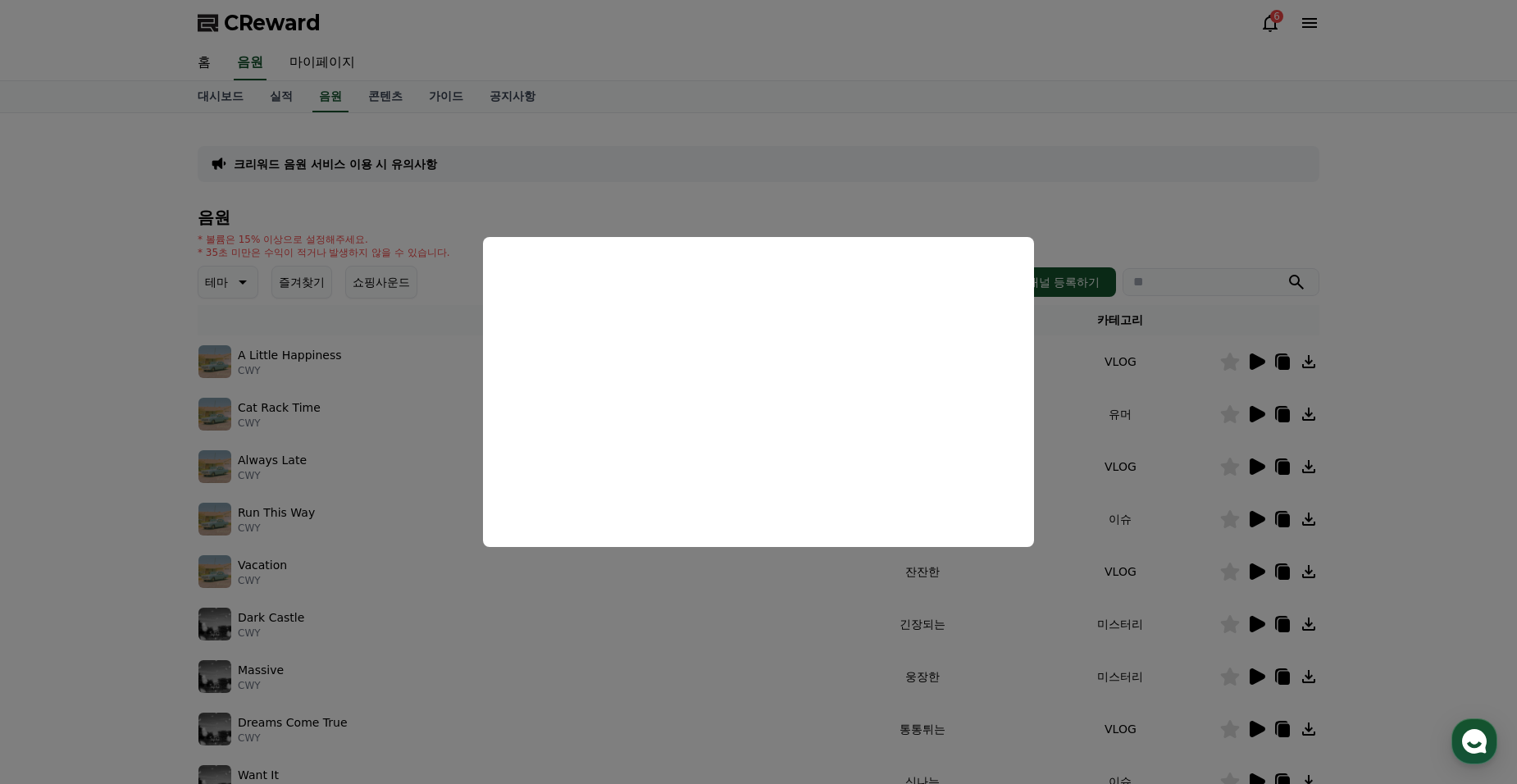
click at [386, 437] on button "close modal" at bounding box center [758, 392] width 1517 height 784
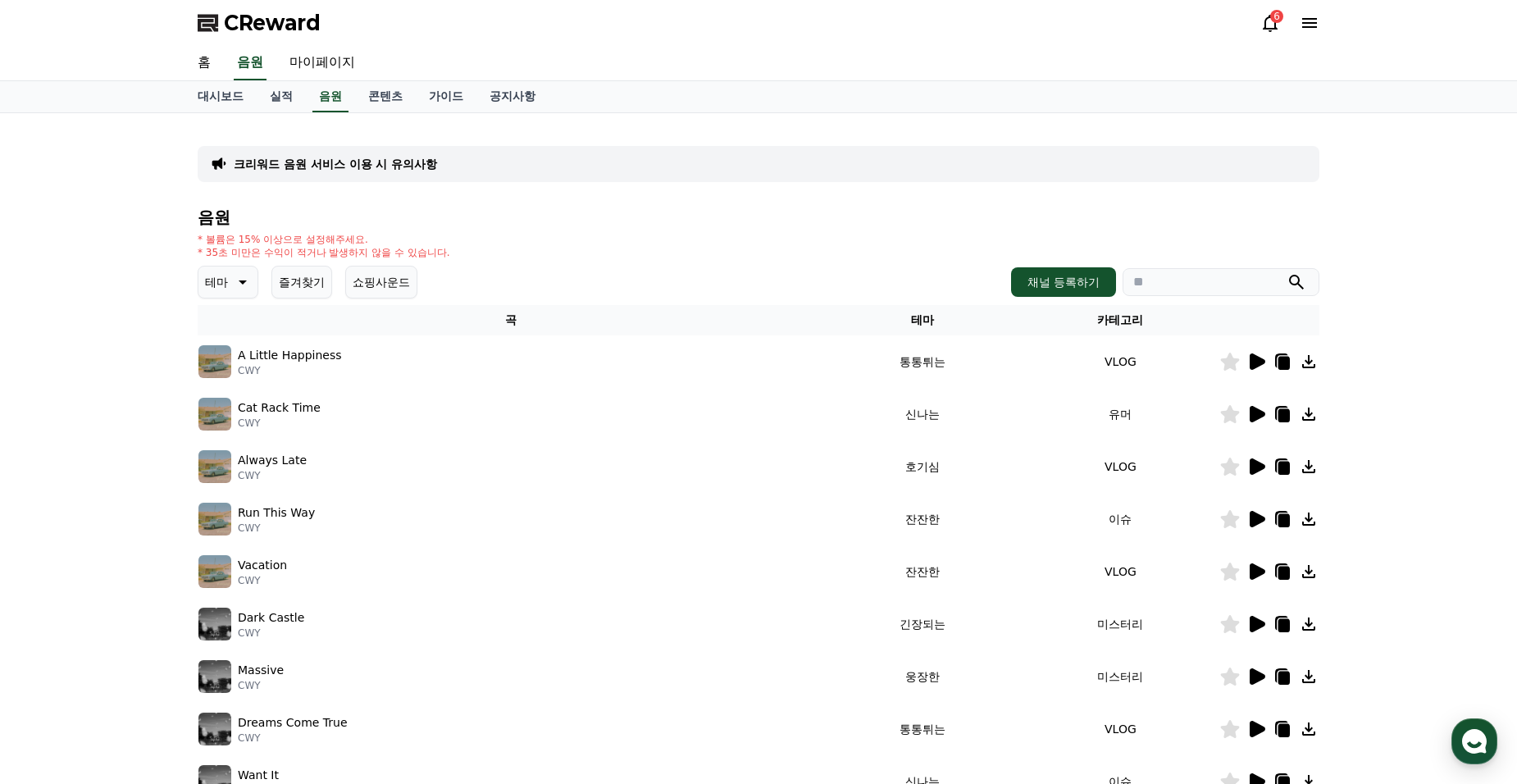
click at [244, 278] on icon at bounding box center [241, 282] width 19 height 19
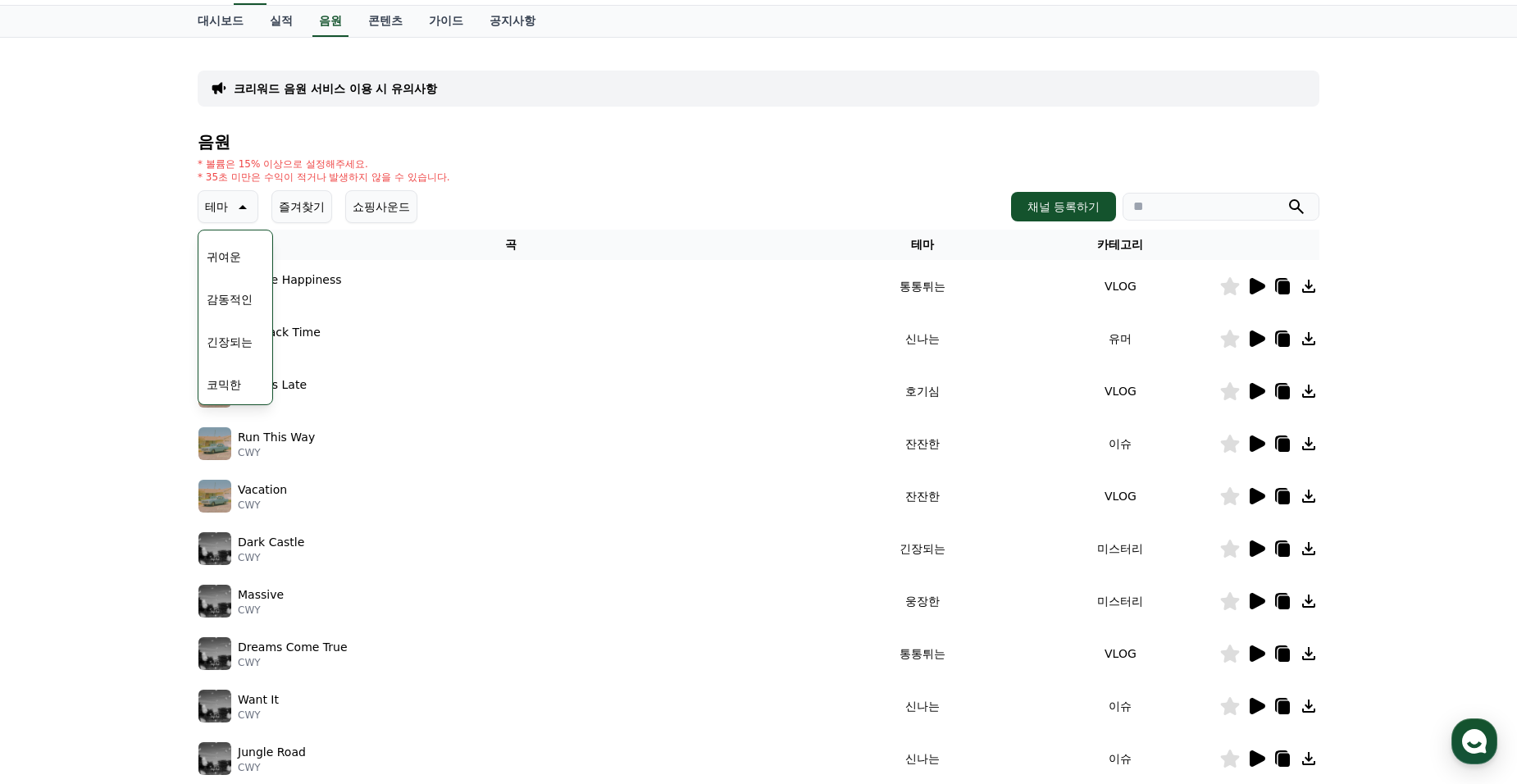
scroll to position [82, 0]
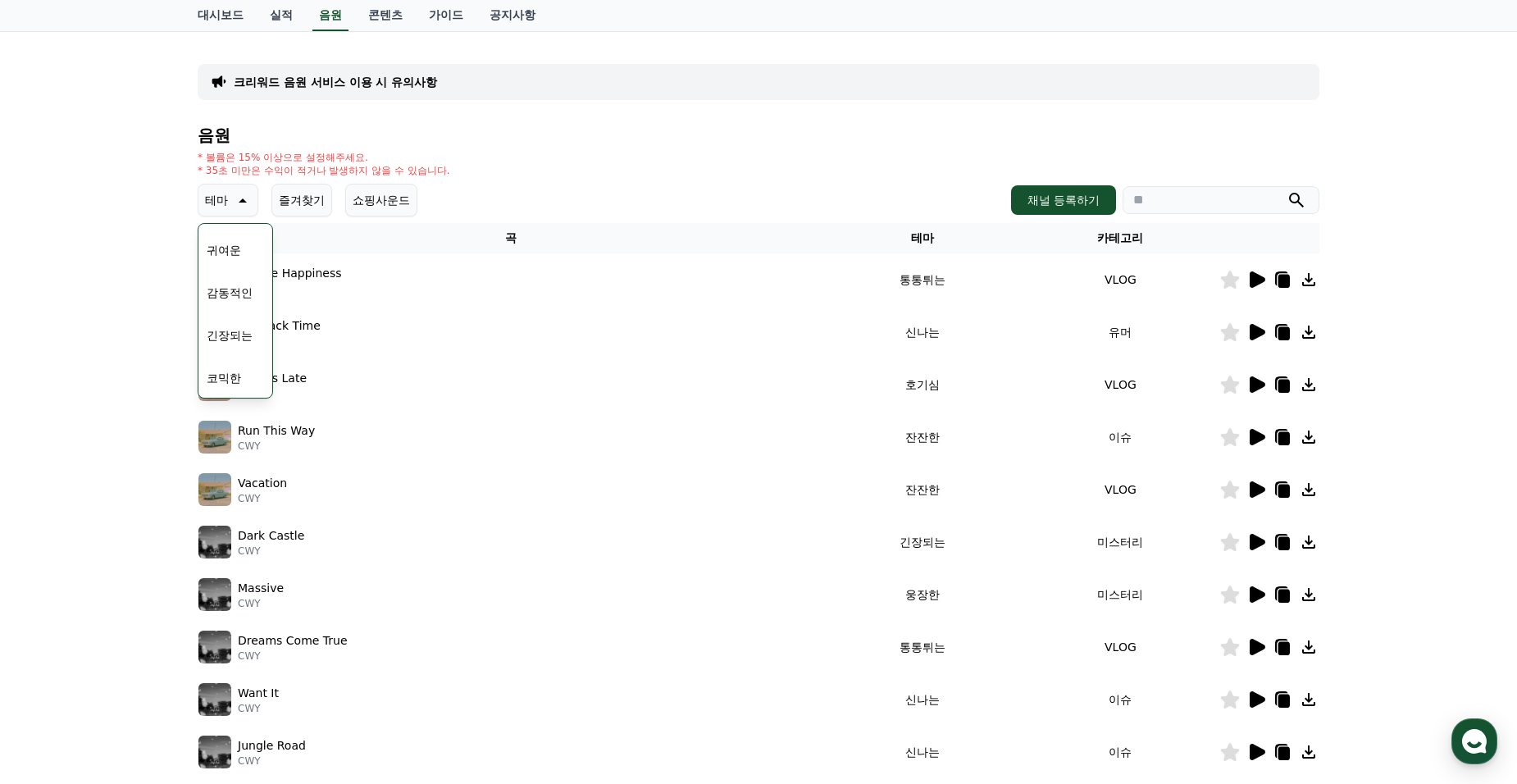
click at [229, 333] on button "긴장되는" at bounding box center [229, 334] width 59 height 36
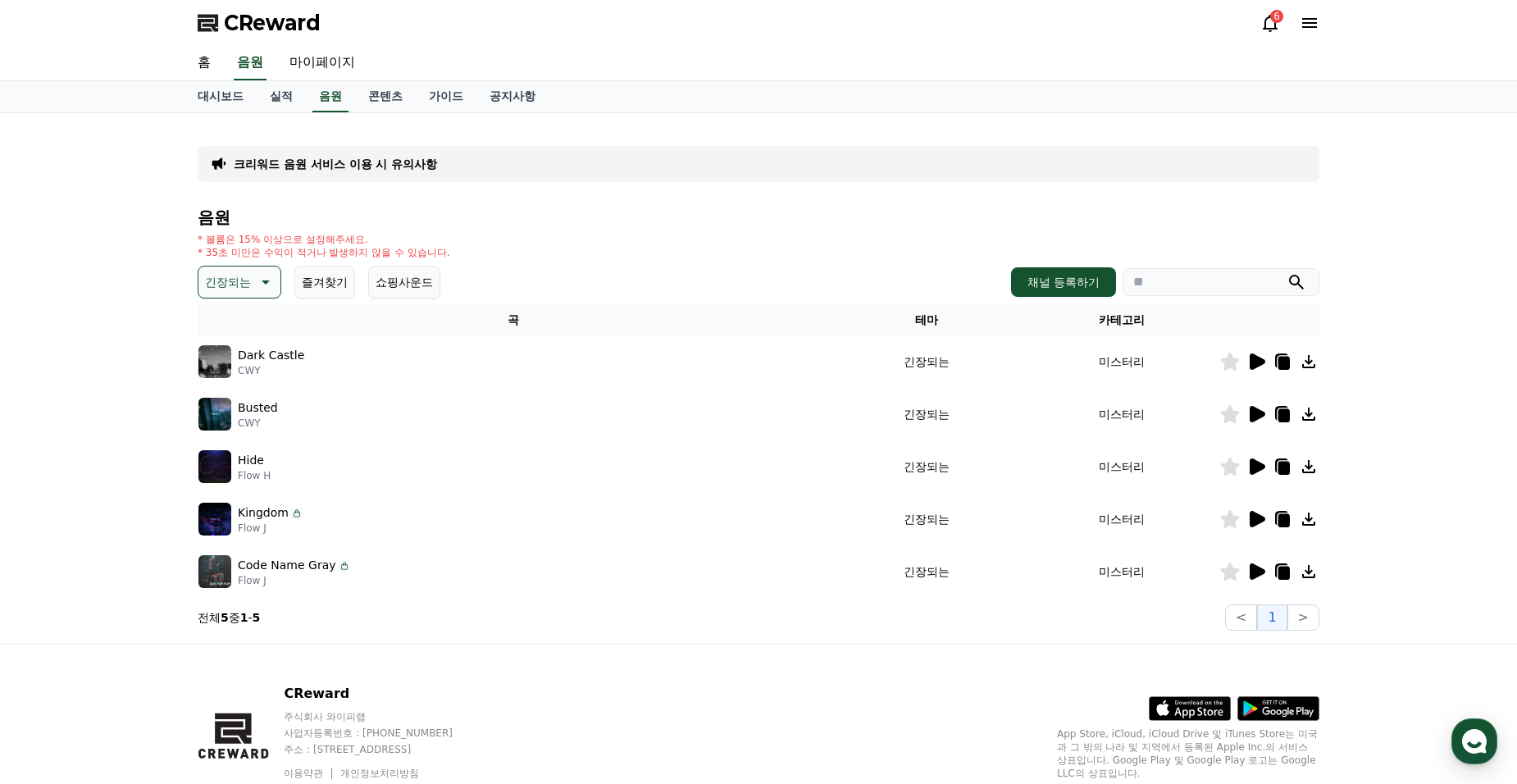
click at [1261, 359] on icon at bounding box center [1257, 361] width 15 height 16
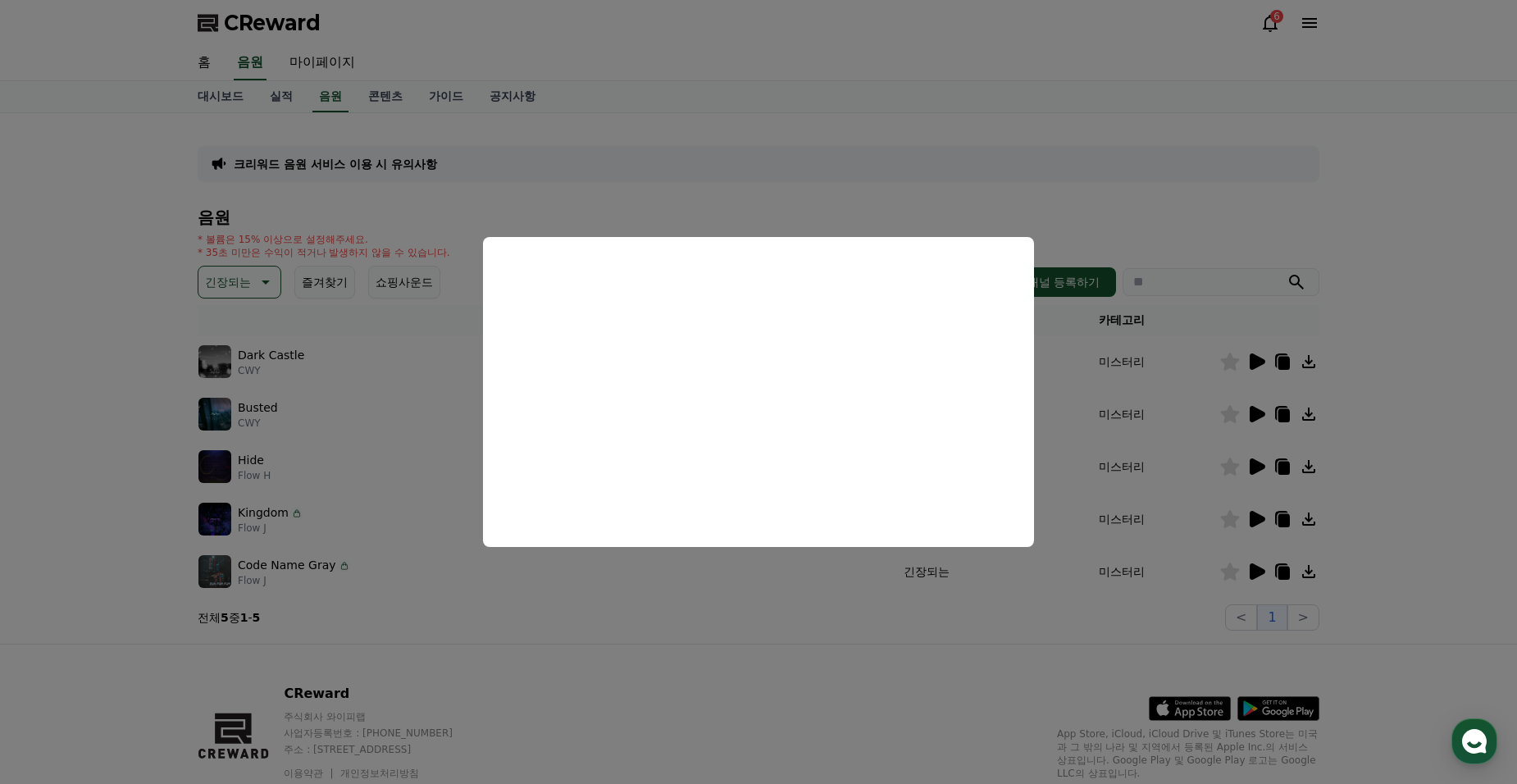
click at [1138, 170] on button "close modal" at bounding box center [758, 392] width 1517 height 784
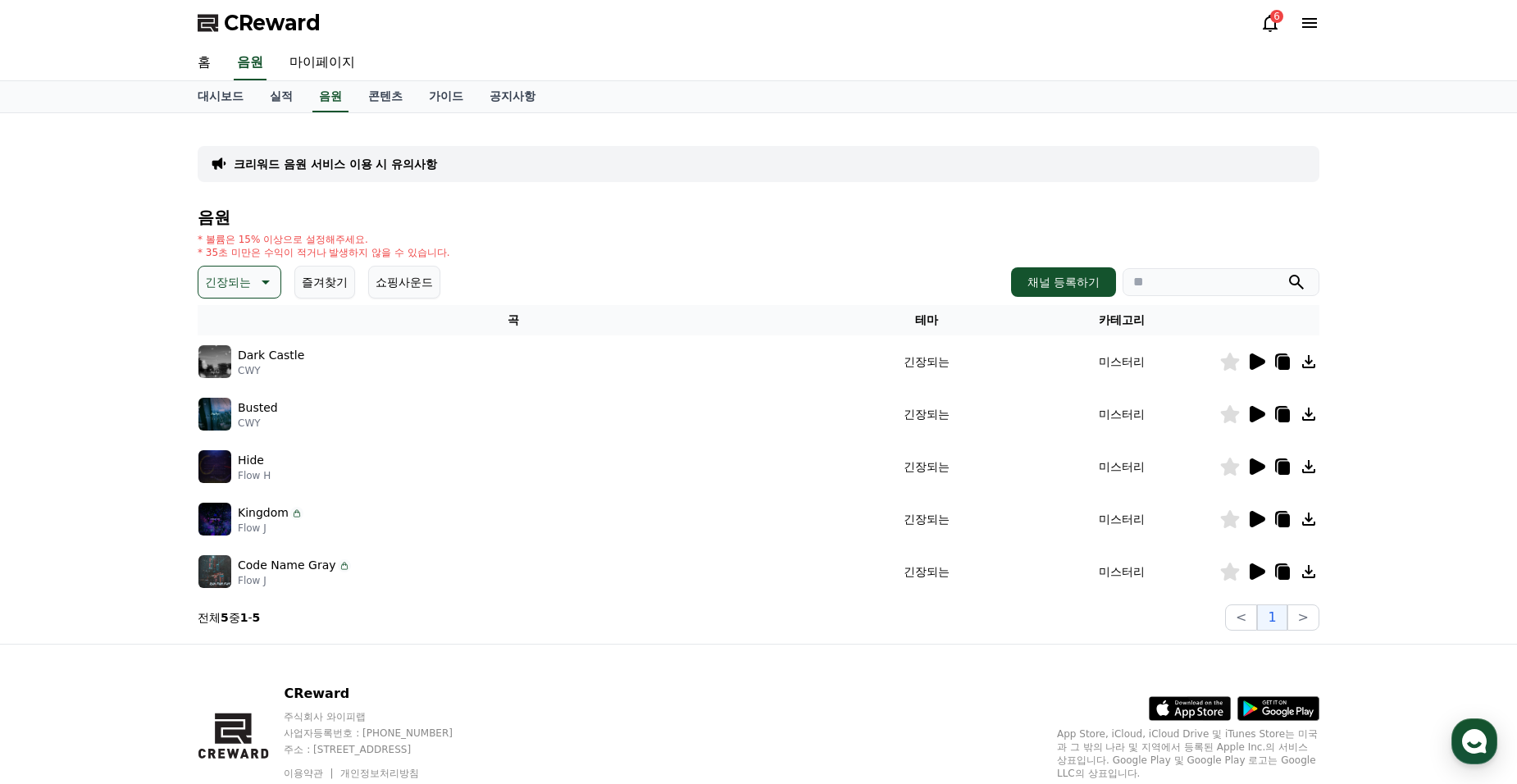
click at [1249, 418] on icon at bounding box center [1256, 414] width 19 height 19
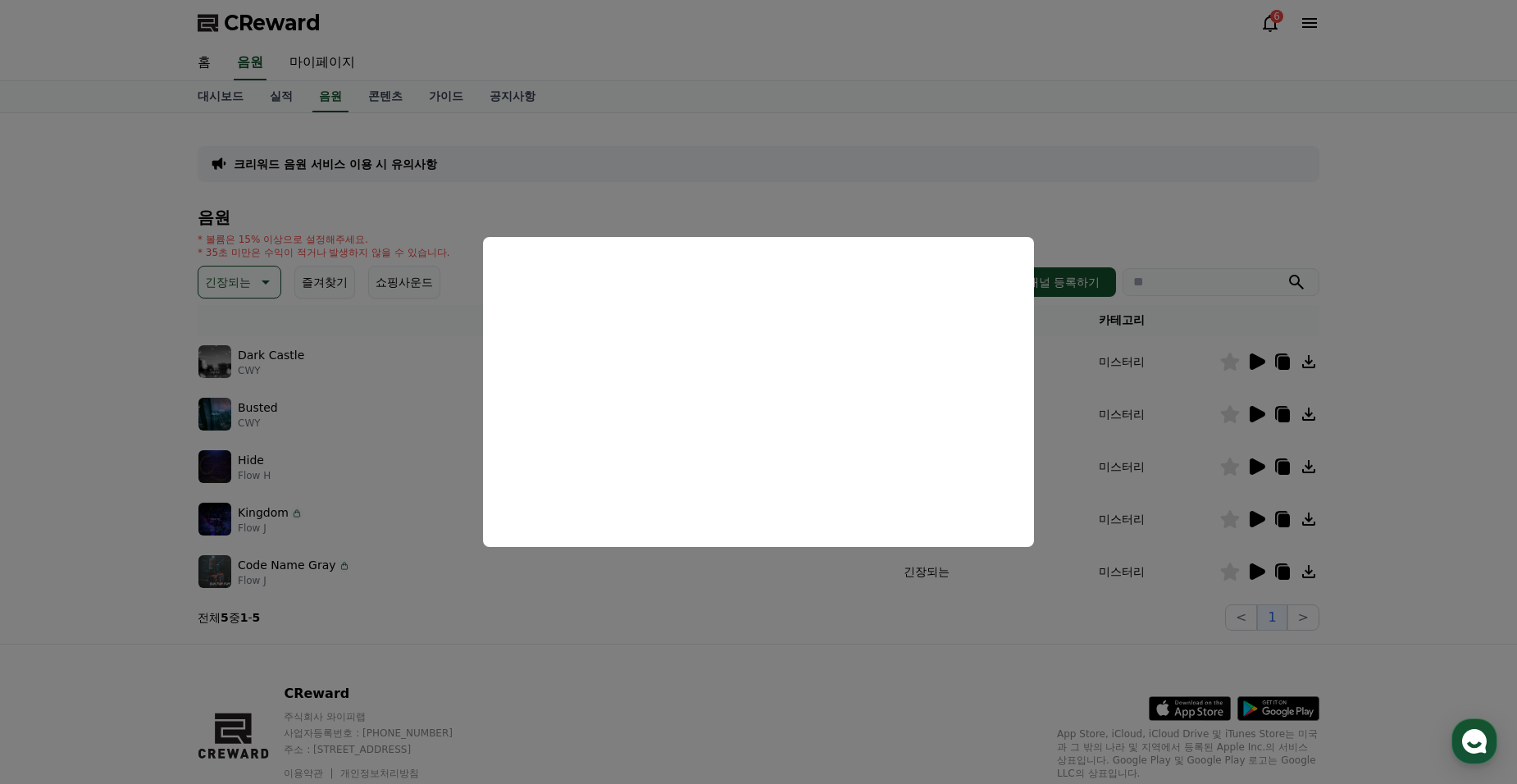
click at [1207, 190] on button "close modal" at bounding box center [758, 392] width 1517 height 784
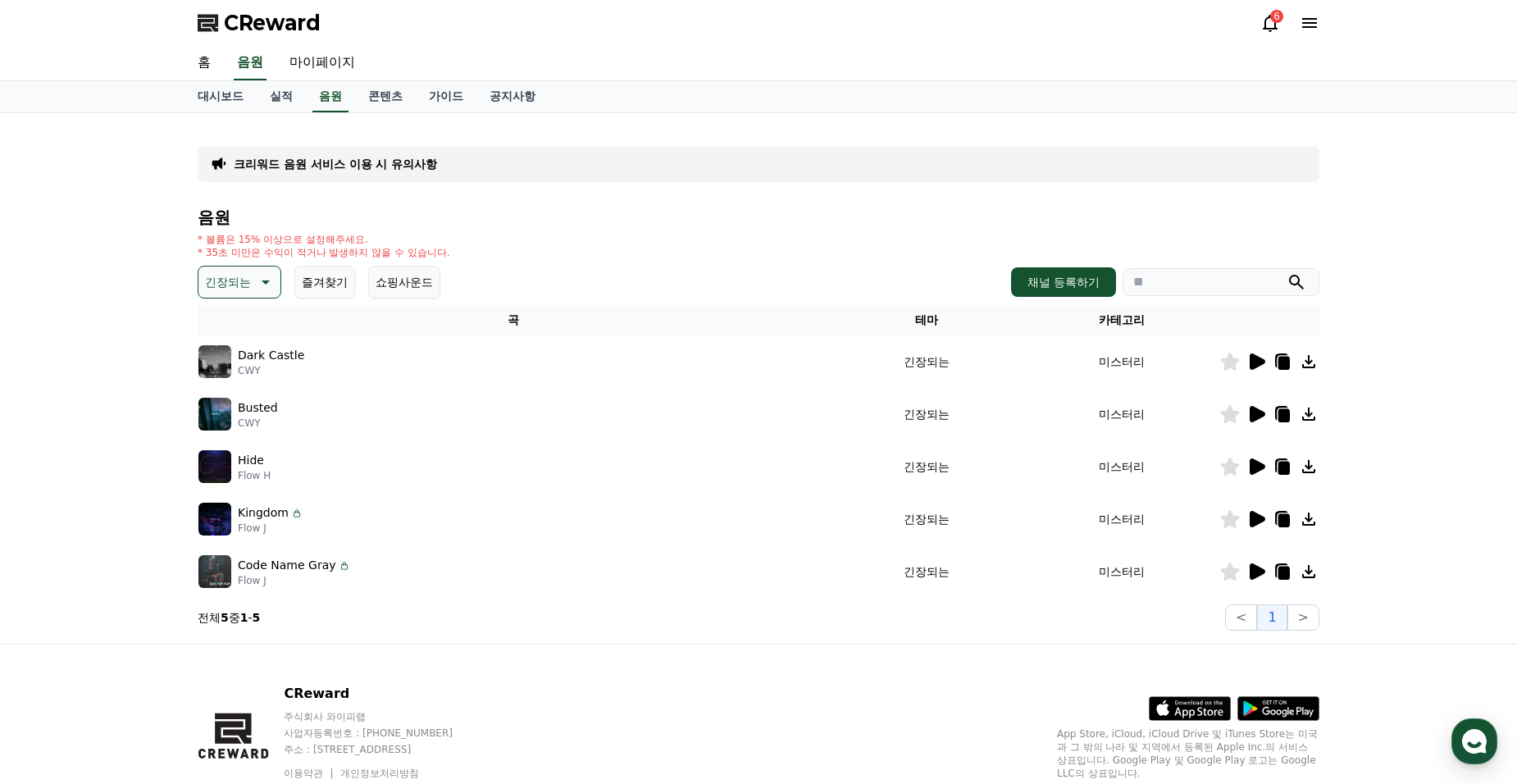
click at [1249, 466] on icon at bounding box center [1257, 466] width 15 height 16
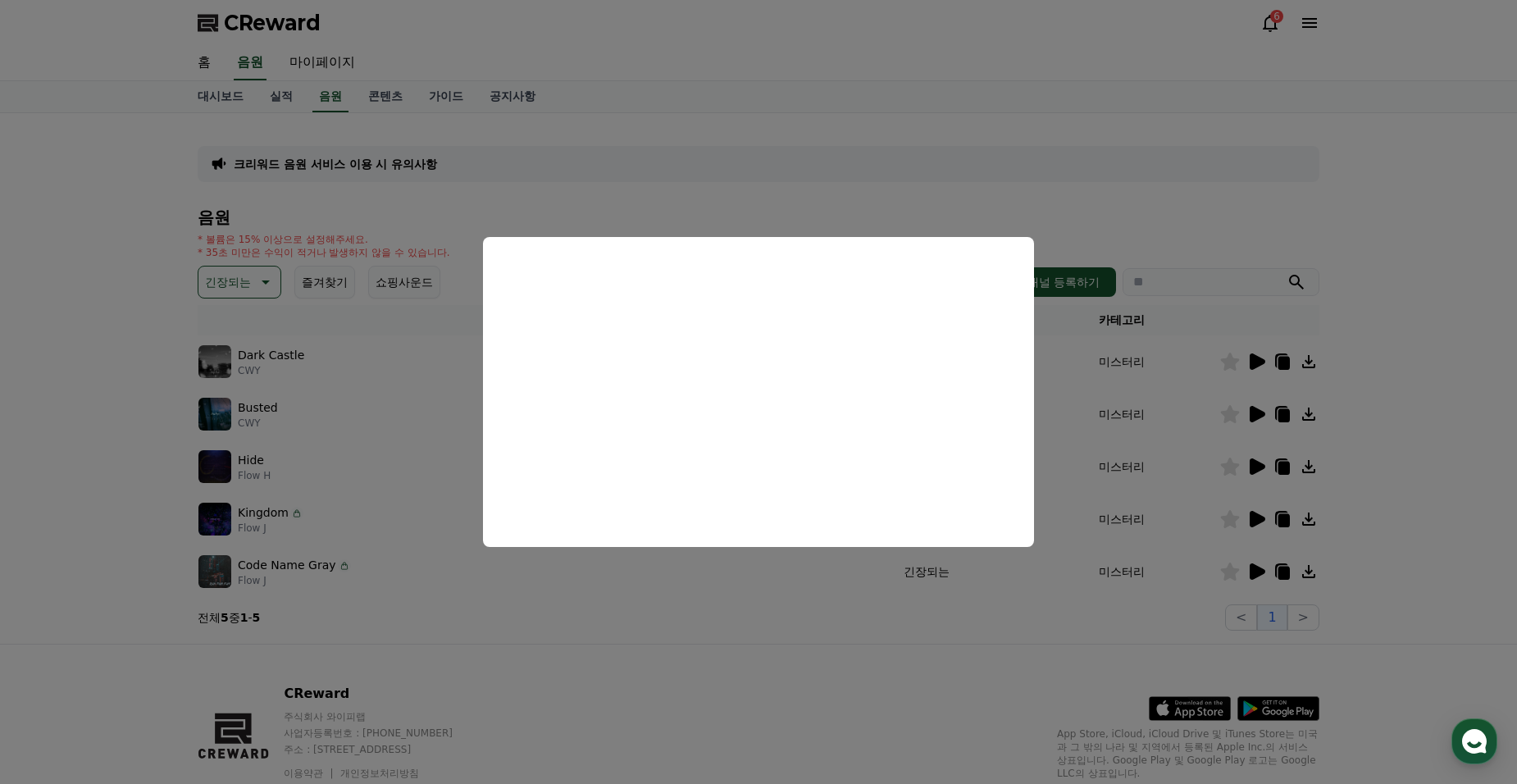
click at [1202, 384] on button "close modal" at bounding box center [758, 392] width 1517 height 784
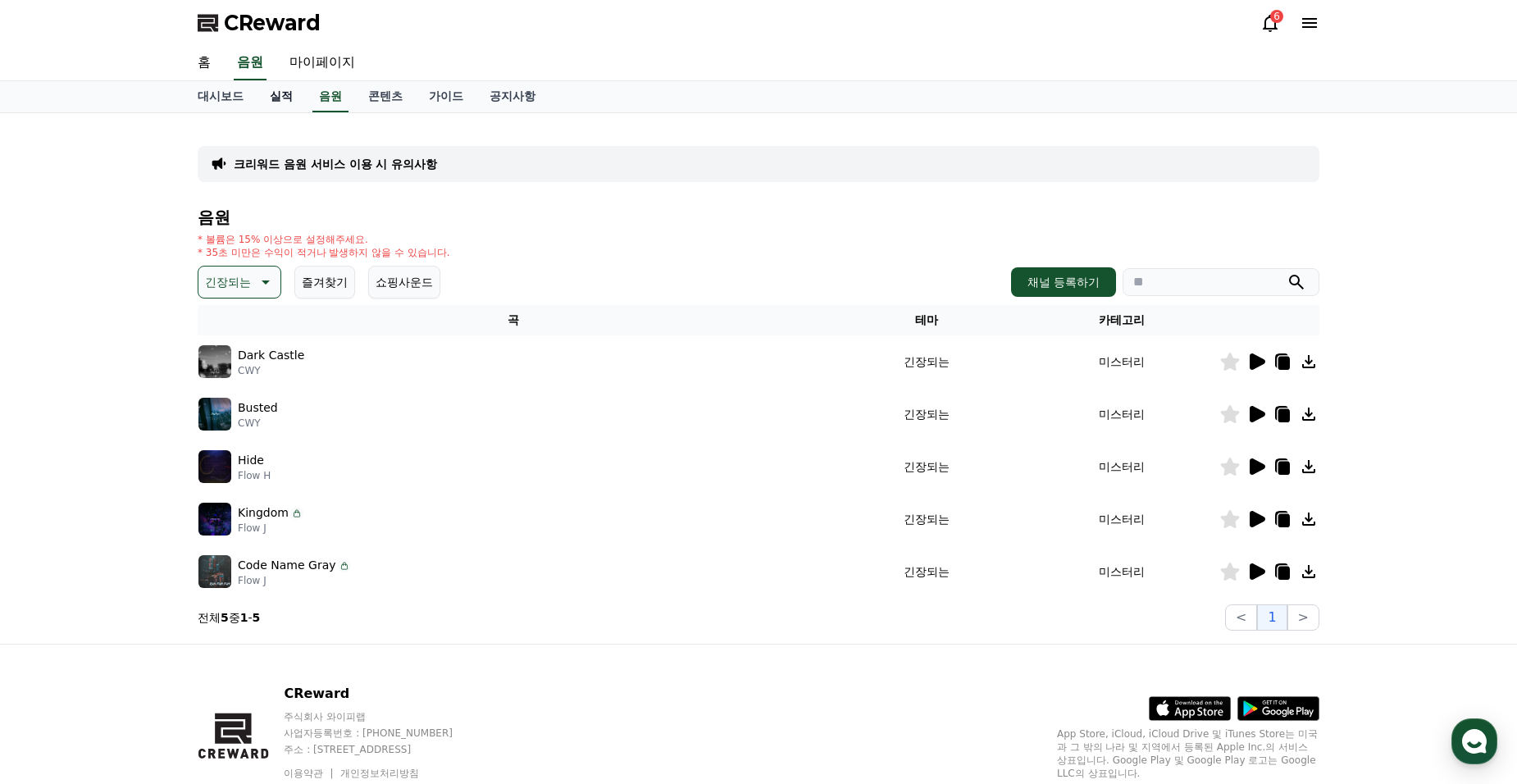
click at [282, 95] on link "실적" at bounding box center [280, 96] width 49 height 31
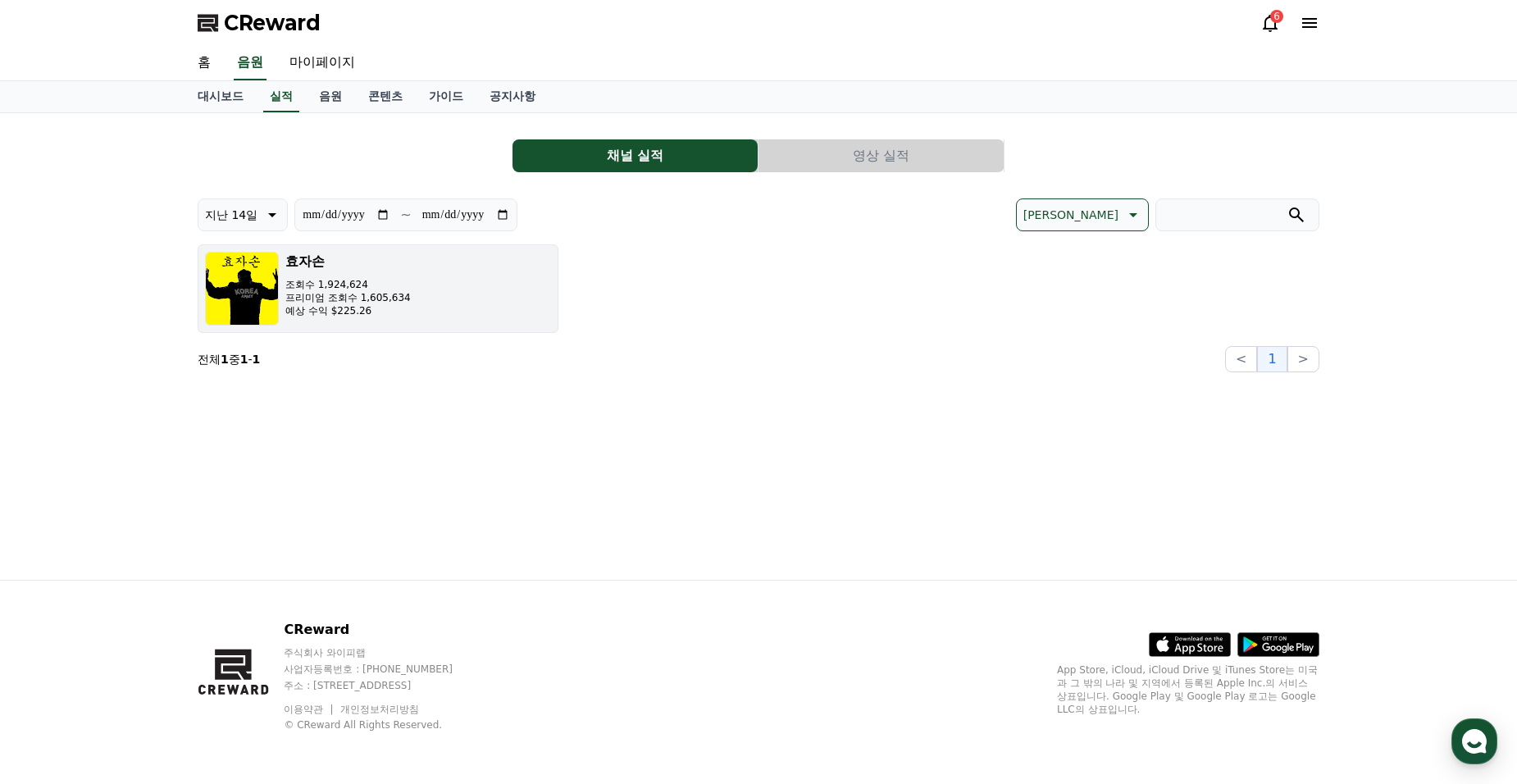
click at [356, 272] on div "효자손 조회수 1,924,624 프리미엄 조회수 1,605,634 예상 수익 $225.26" at bounding box center [348, 288] width 125 height 74
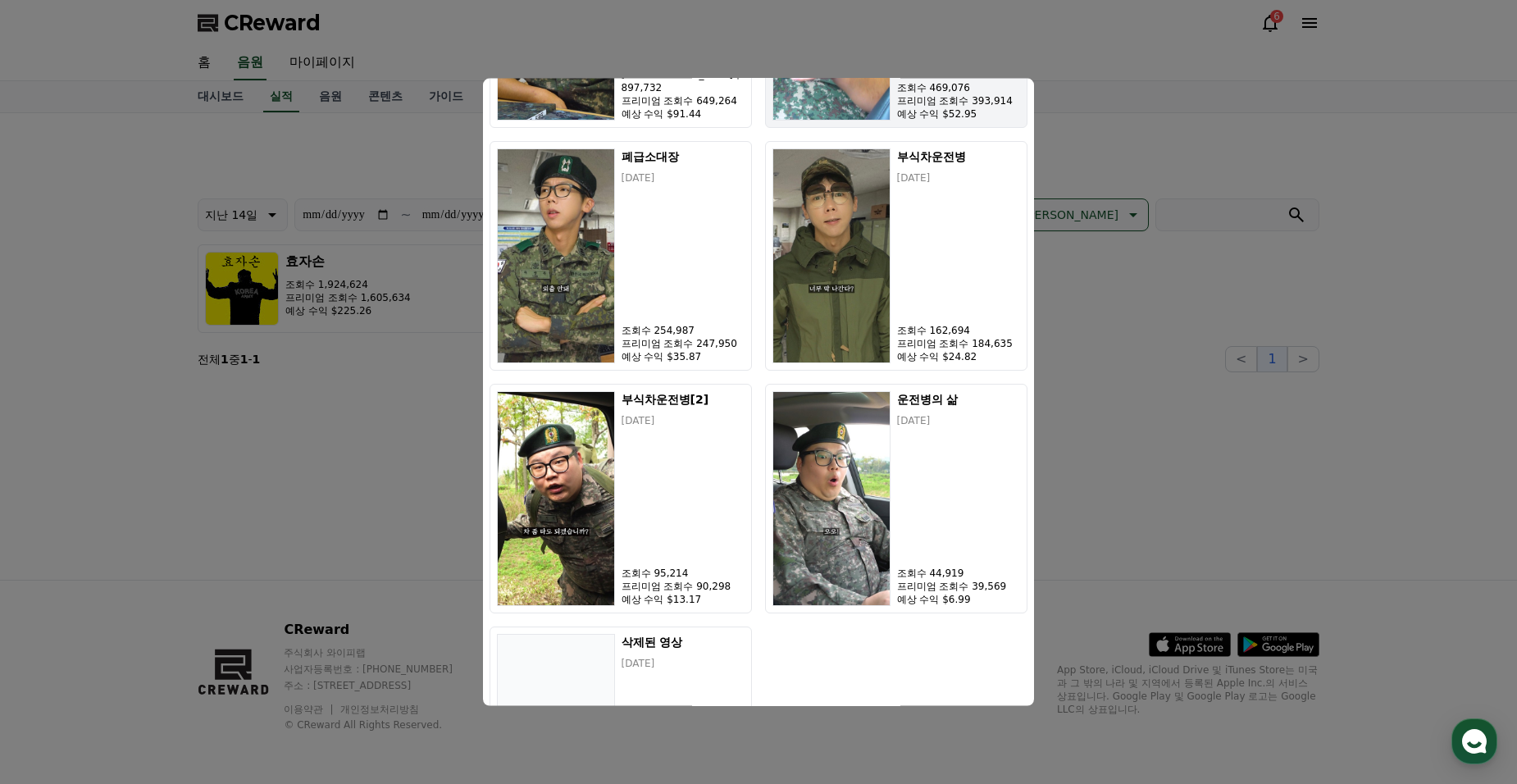
scroll to position [902, 0]
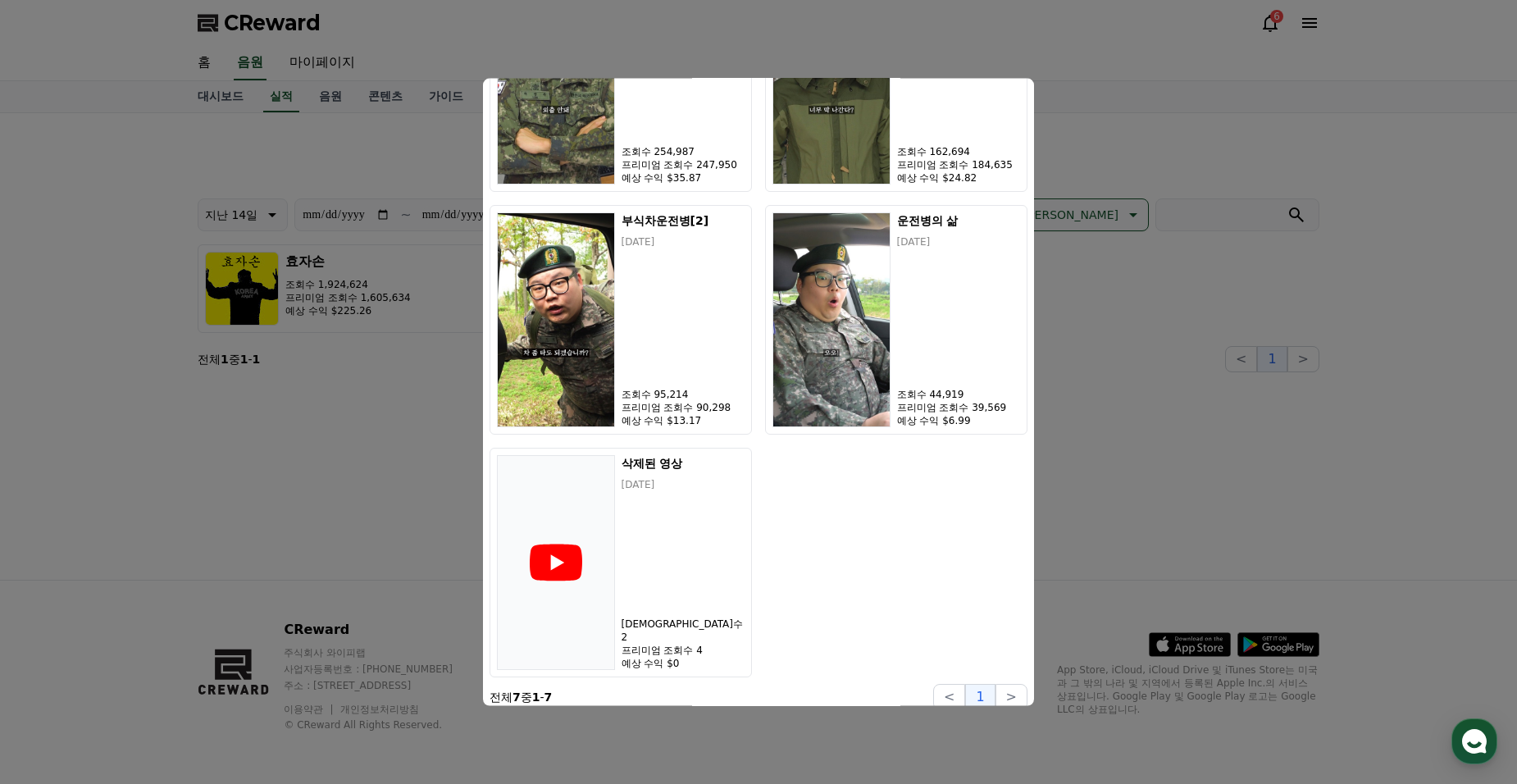
click at [1191, 346] on button "close modal" at bounding box center [758, 392] width 1517 height 784
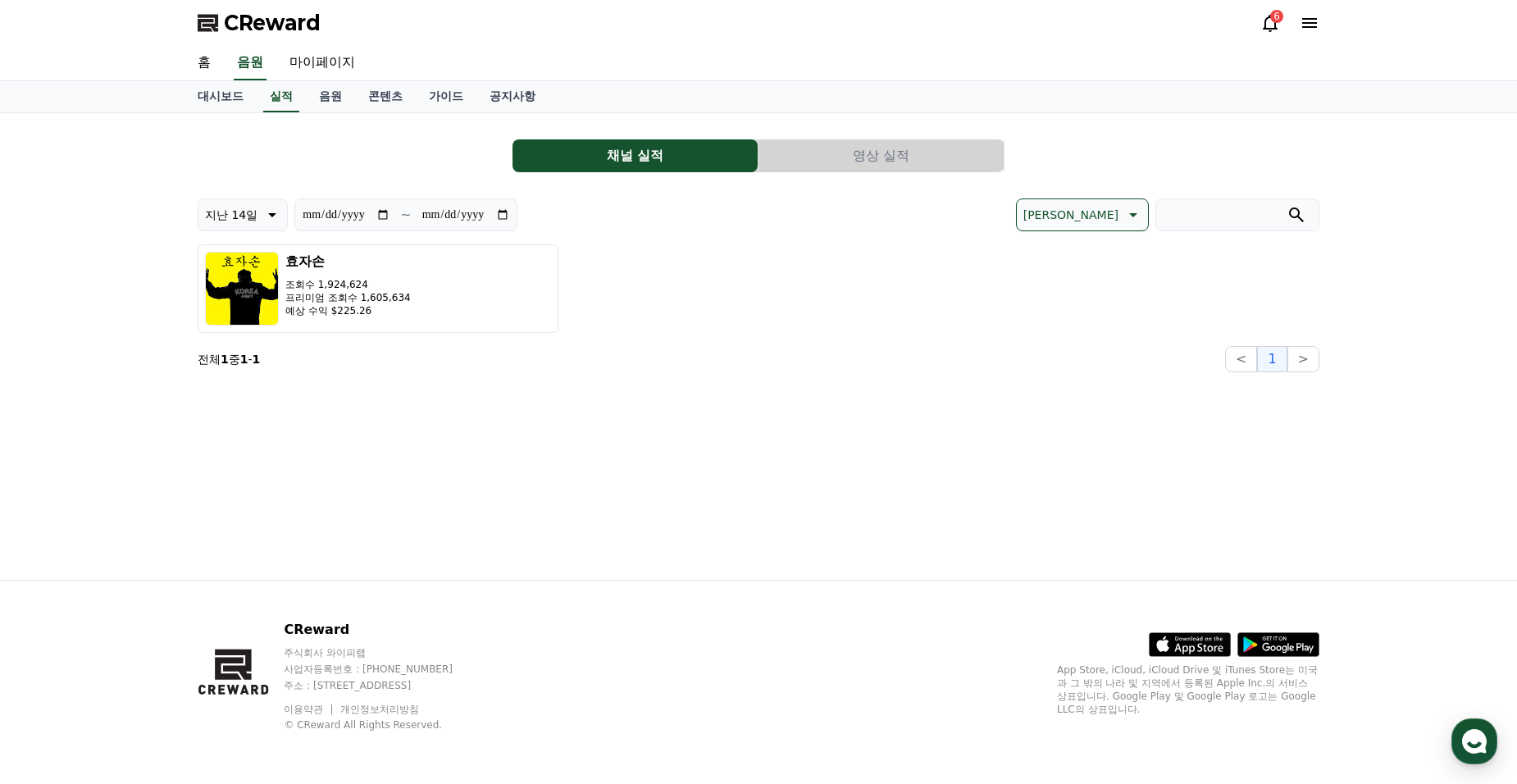
drag, startPoint x: 730, startPoint y: 535, endPoint x: 660, endPoint y: 453, distance: 107.8
click at [730, 535] on div "**********" at bounding box center [759, 346] width 1148 height 466
drag, startPoint x: 668, startPoint y: 308, endPoint x: 655, endPoint y: 329, distance: 24.7
click at [669, 308] on div "효자손 조회수 1,924,624 프리미엄 조회수 1,605,634 예상 수익 $225.26" at bounding box center [758, 289] width 1122 height 89
